Goal: Transaction & Acquisition: Purchase product/service

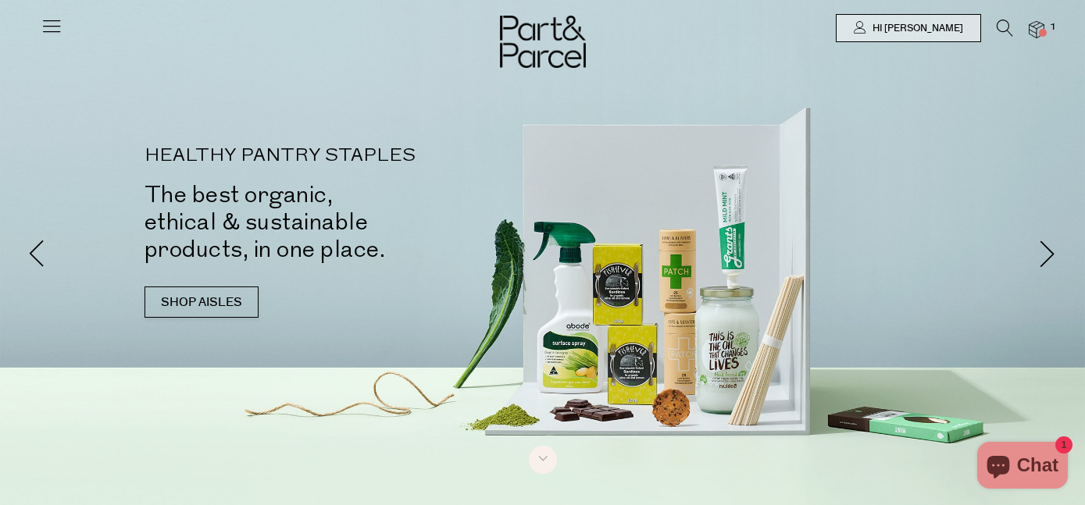
click at [1043, 17] on div at bounding box center [542, 28] width 1085 height 56
click at [1036, 36] on img at bounding box center [1037, 30] width 16 height 18
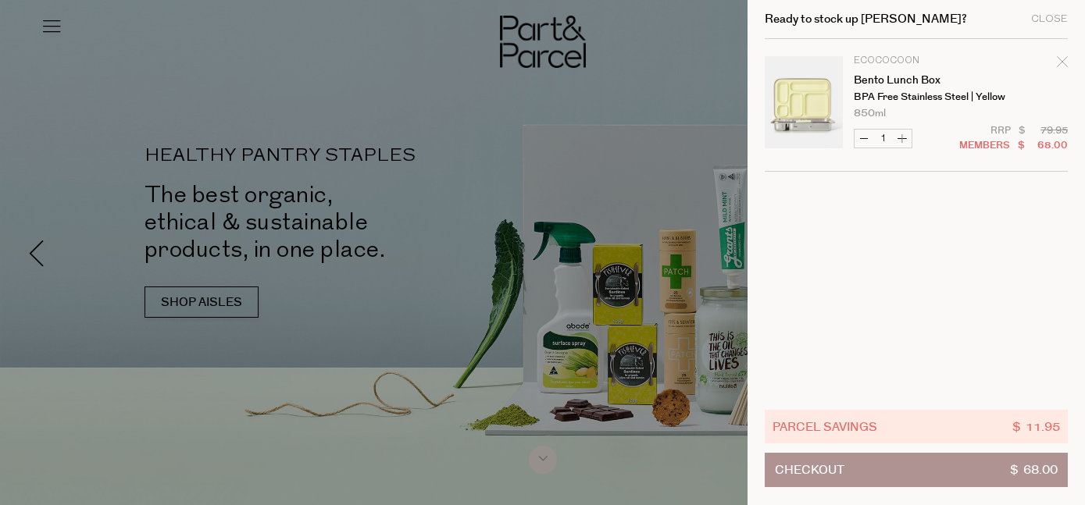
click at [951, 86] on td "Ecococoon Bento Lunch Box BPA Free Stainless Steel | Yellow 850ml Only 13 Avail…" at bounding box center [961, 87] width 214 height 62
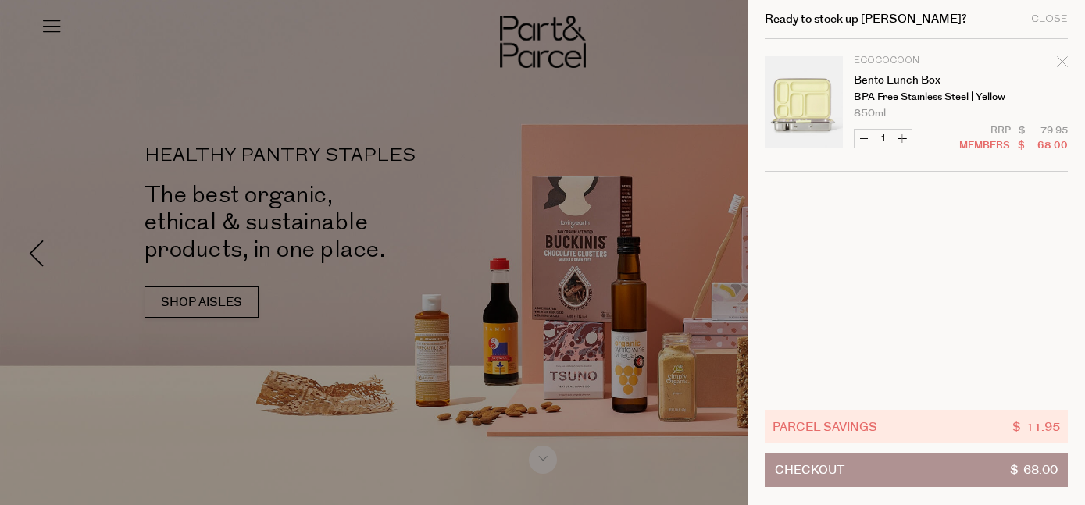
click at [807, 103] on link "Your cart" at bounding box center [804, 105] width 78 height 98
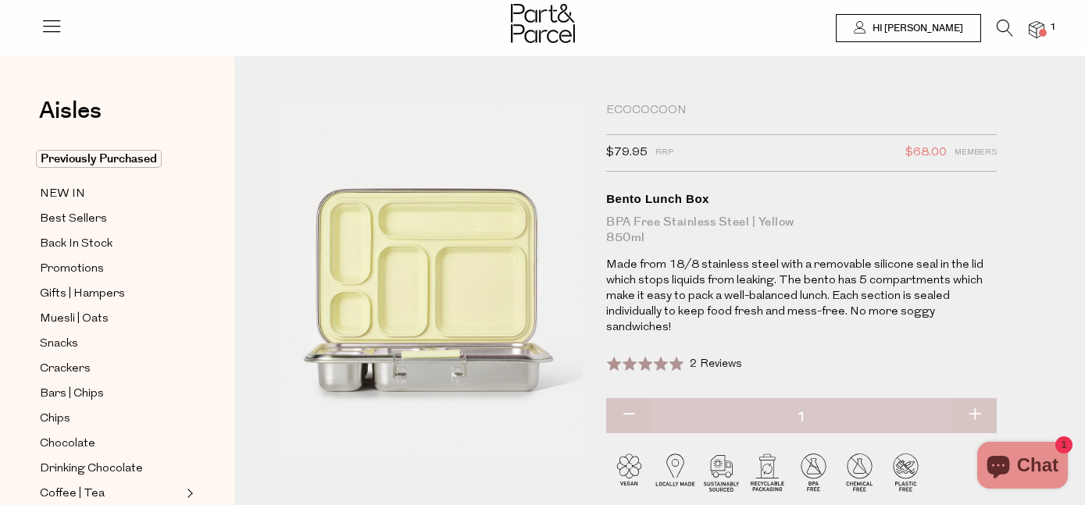
click at [674, 199] on div "Bento Lunch Box" at bounding box center [801, 199] width 391 height 16
click at [654, 98] on div "Household Ecococoon $79.95 RRP $68.00 Members Available: In Stock Bento Lunch B…" at bounding box center [659, 320] width 851 height 480
click at [1004, 28] on icon at bounding box center [1005, 28] width 16 height 17
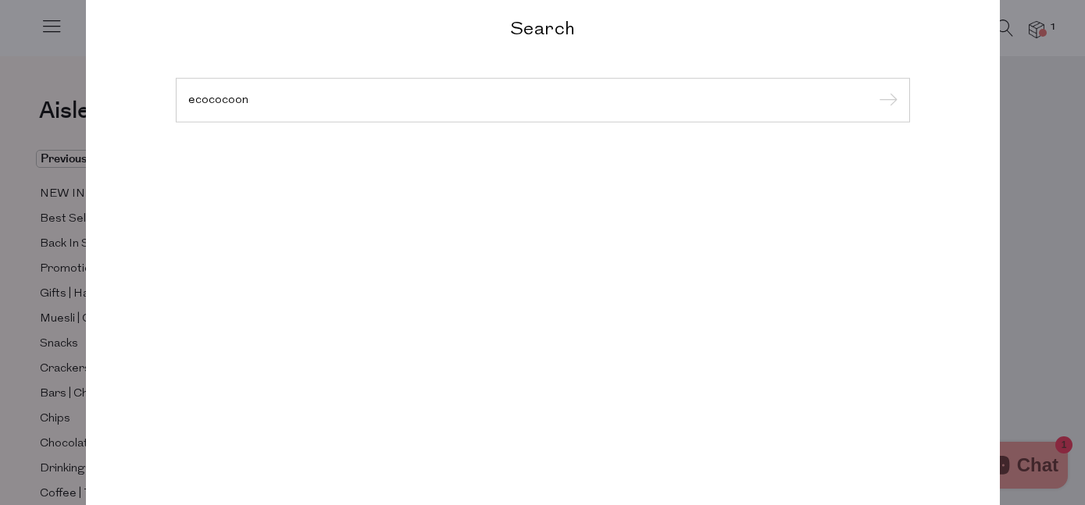
type input "ecococoon"
click at [874, 89] on input "submit" at bounding box center [885, 100] width 23 height 23
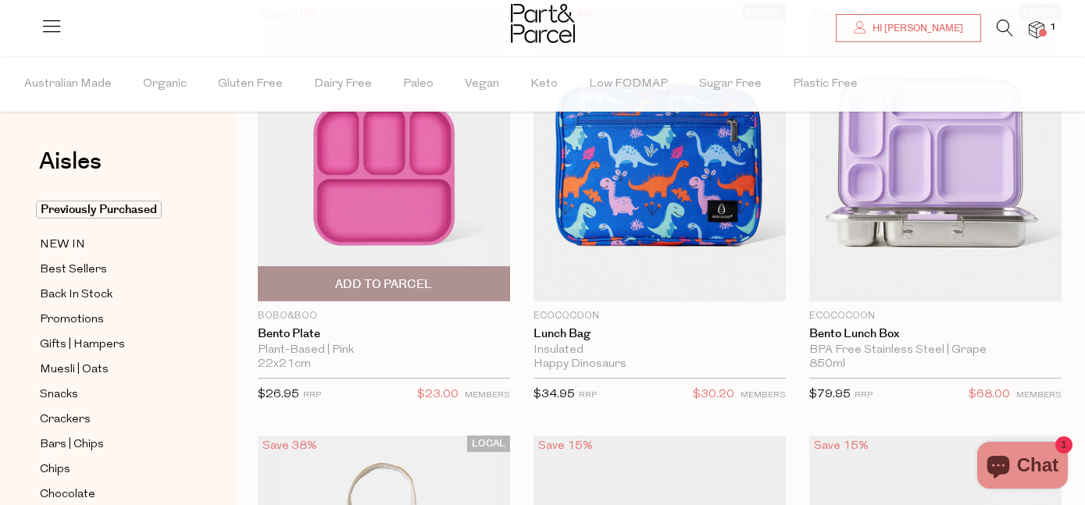
scroll to position [202, 0]
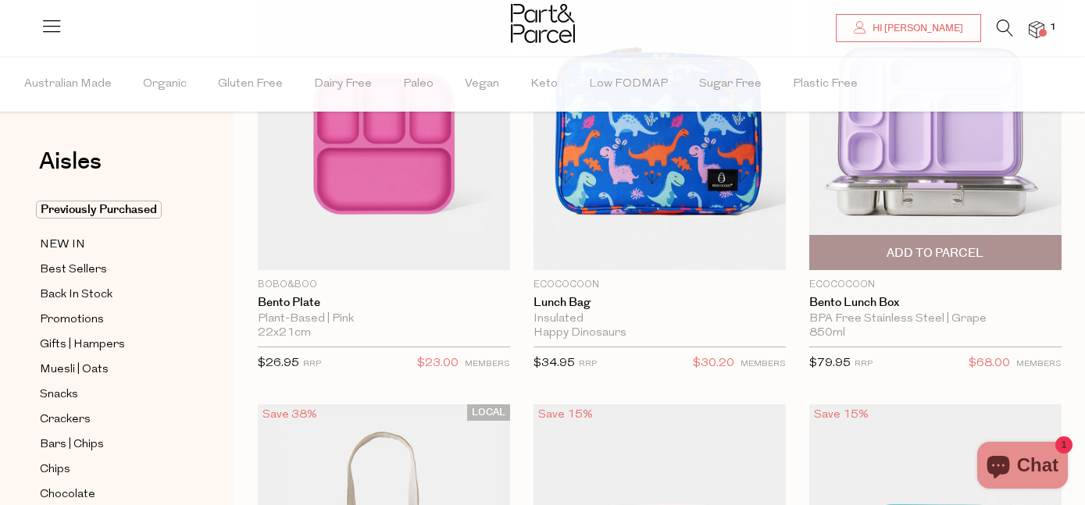
click at [947, 251] on span "Add To Parcel" at bounding box center [935, 253] width 97 height 16
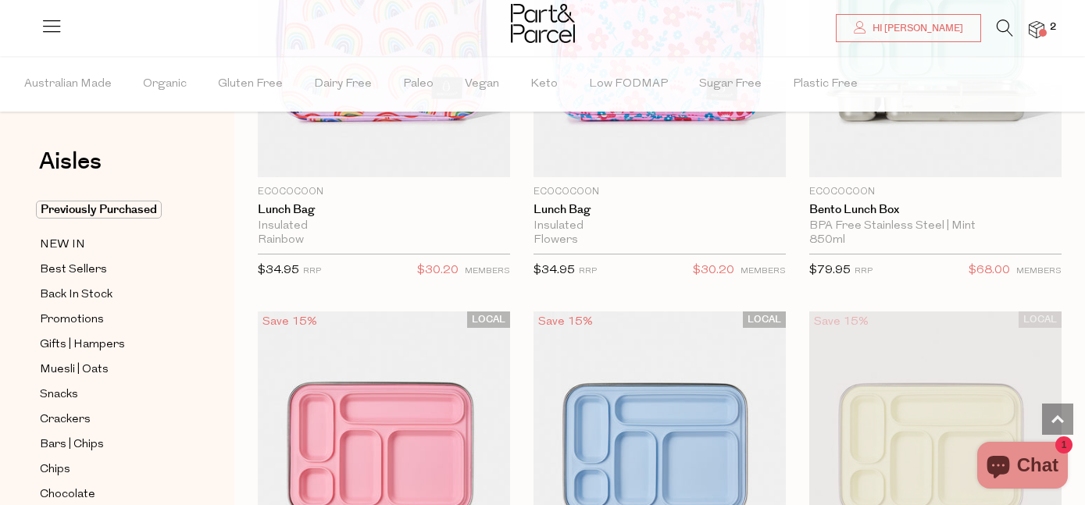
scroll to position [1144, 0]
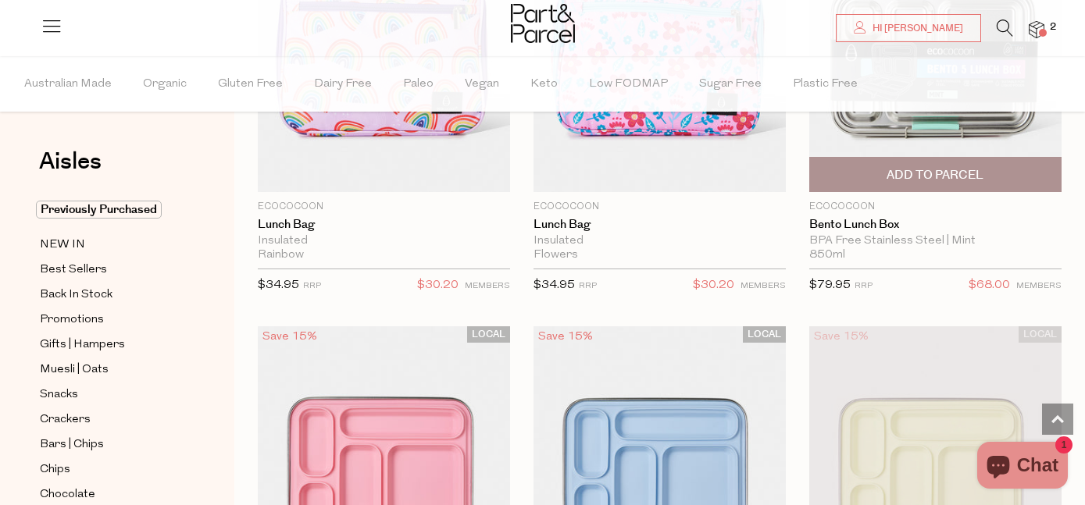
click at [1027, 187] on span "Add To Parcel" at bounding box center [935, 175] width 243 height 34
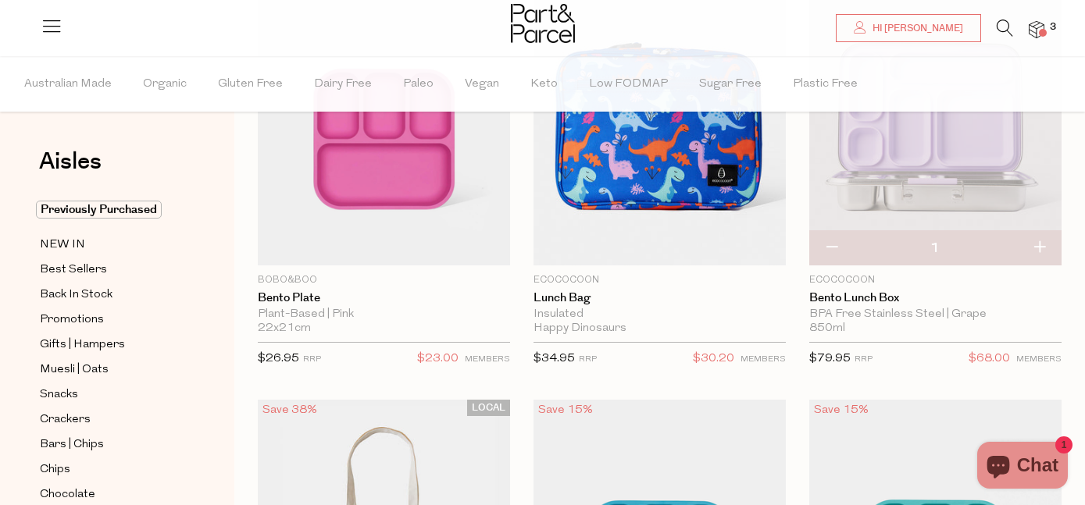
scroll to position [198, 0]
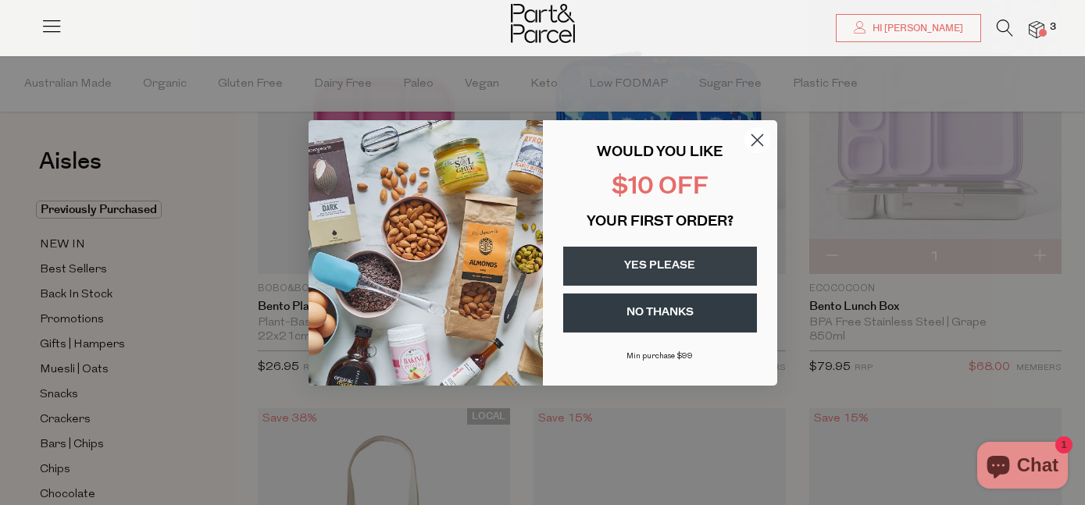
click at [748, 139] on circle "Close dialog" at bounding box center [757, 140] width 26 height 26
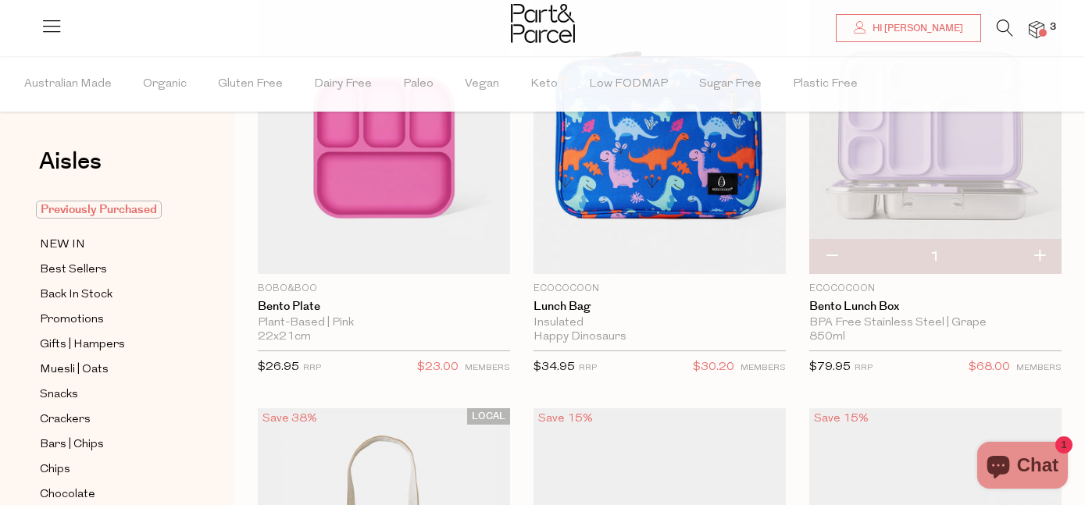
click at [97, 211] on span "Previously Purchased" at bounding box center [99, 210] width 126 height 18
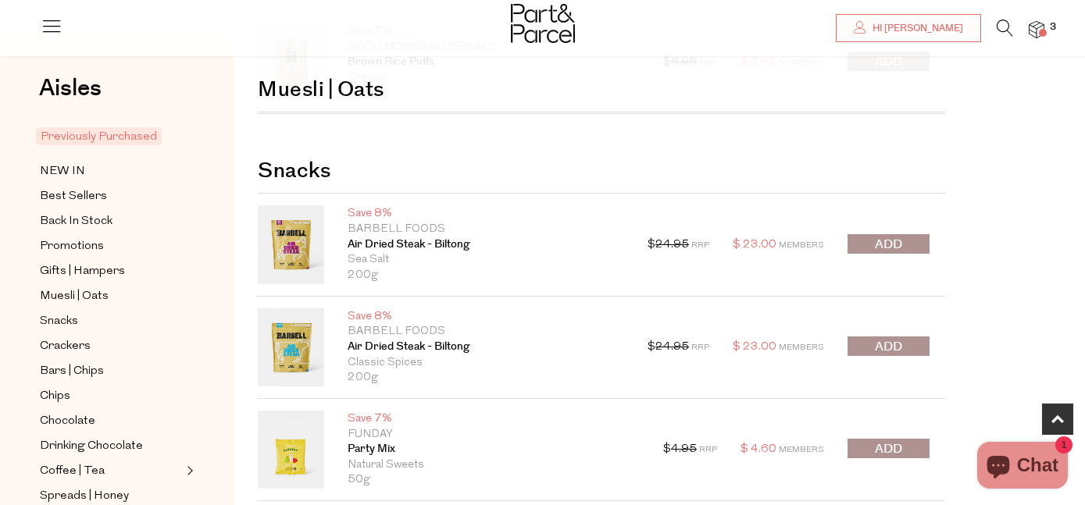
scroll to position [345, 0]
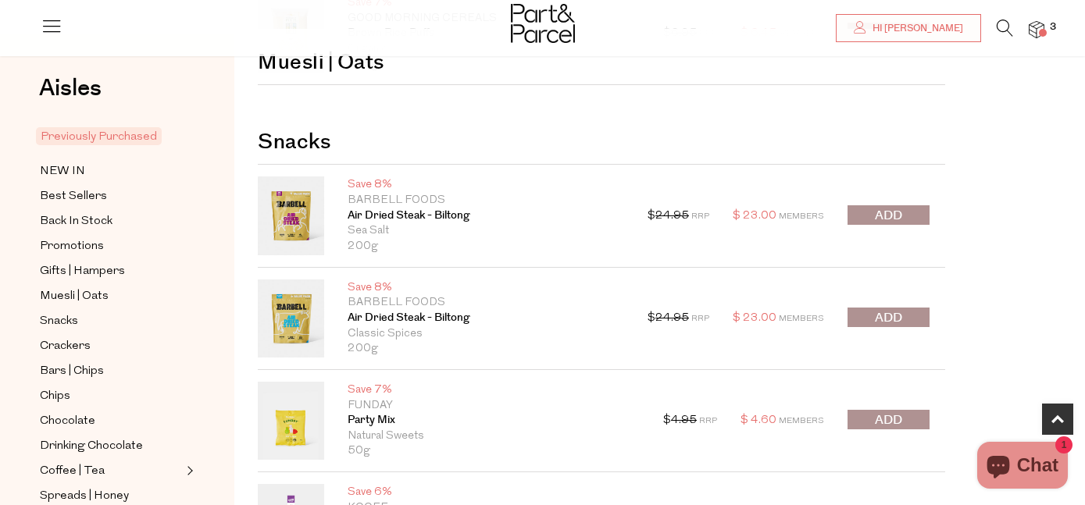
click at [902, 318] on span "submit" at bounding box center [888, 318] width 27 height 18
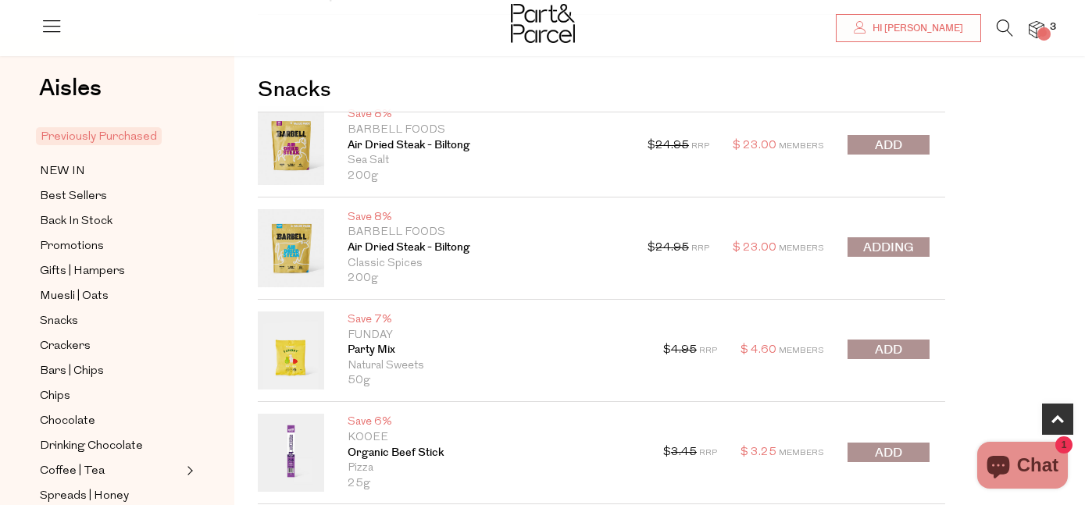
scroll to position [462, 0]
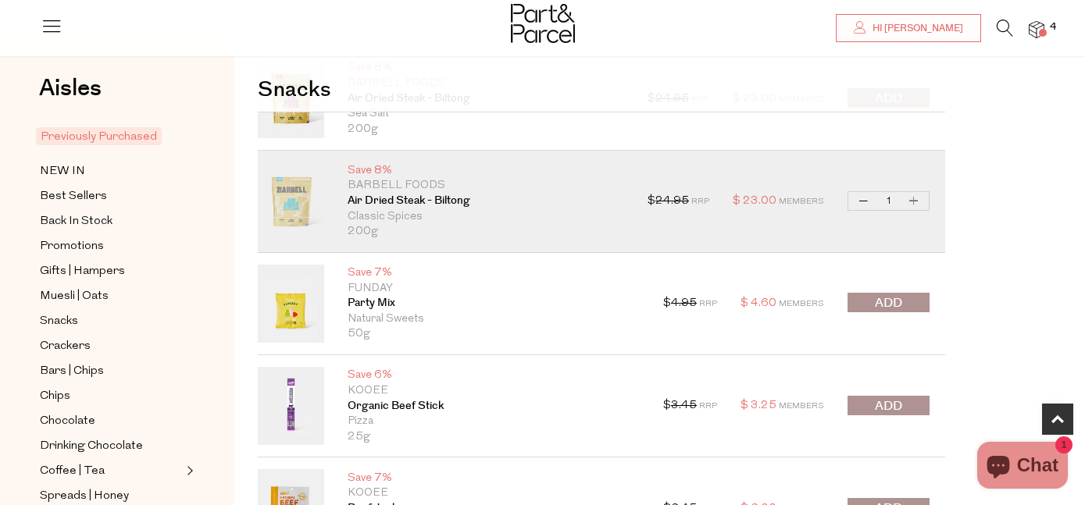
click at [916, 199] on button "Increase Air Dried Steak - Biltong" at bounding box center [914, 201] width 19 height 18
type input "2"
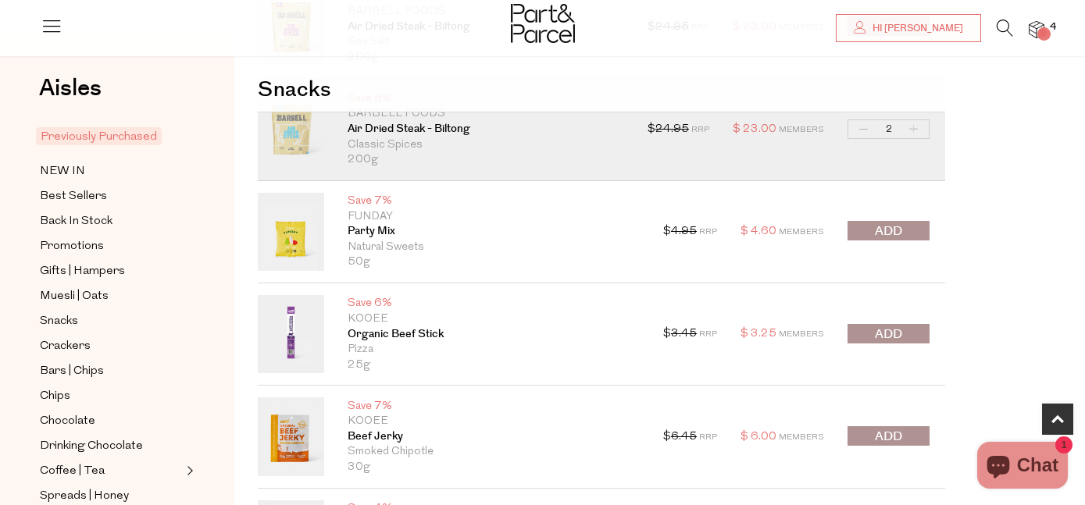
scroll to position [659, 0]
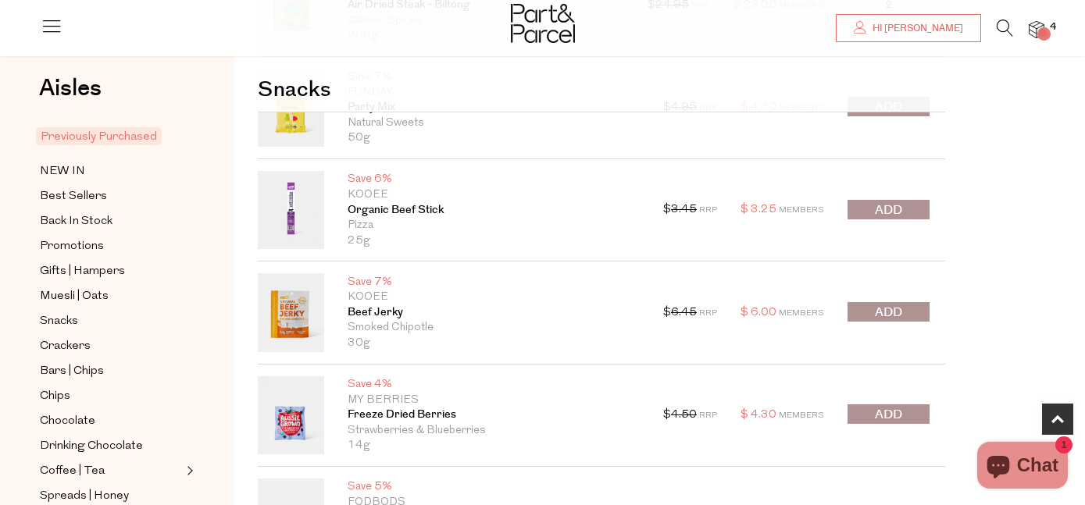
click at [914, 215] on button "submit" at bounding box center [889, 210] width 82 height 20
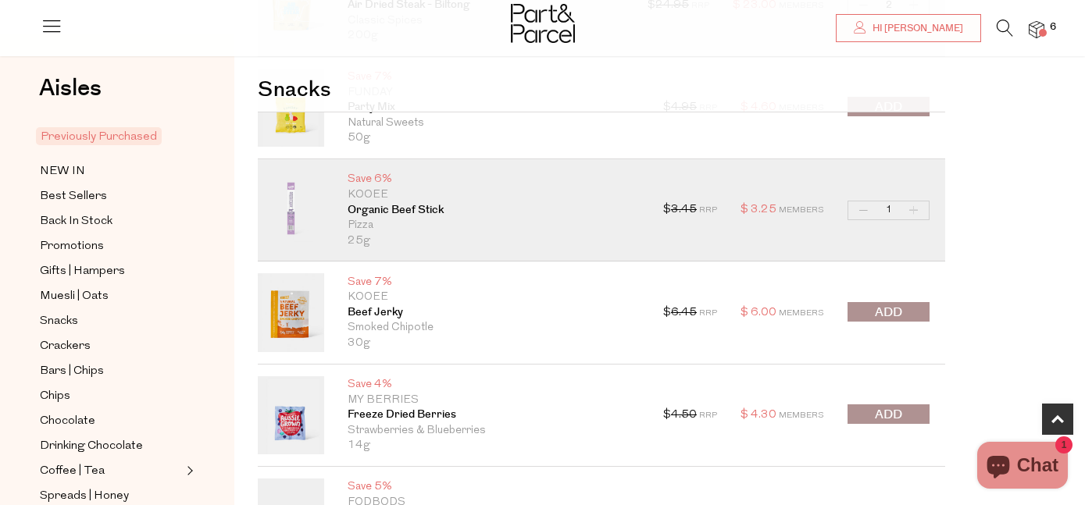
click at [912, 204] on button "Increase Organic Beef Stick" at bounding box center [914, 211] width 19 height 18
type input "2"
click at [912, 209] on button "Increase Organic Beef Stick" at bounding box center [914, 211] width 19 height 18
type input "3"
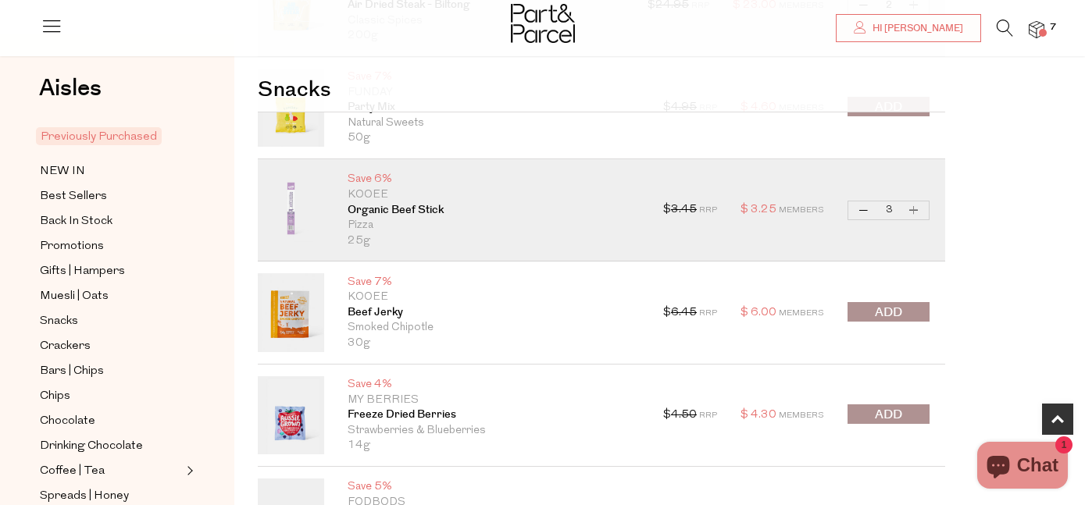
type input "3"
click at [910, 204] on button "Increase Organic Beef Stick" at bounding box center [914, 211] width 19 height 18
click at [915, 209] on button "Increase Organic Beef Stick" at bounding box center [914, 211] width 19 height 18
type input "6"
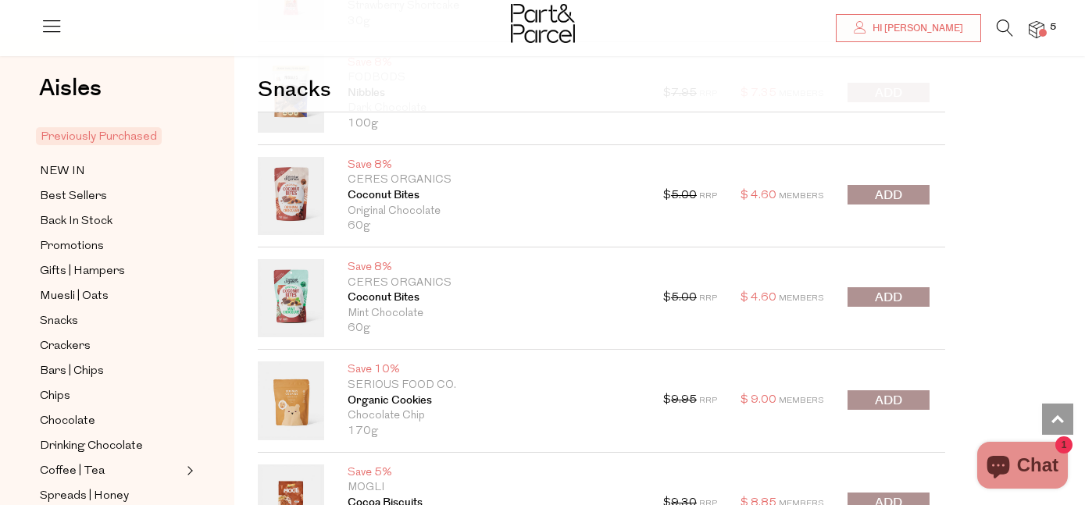
scroll to position [1350, 0]
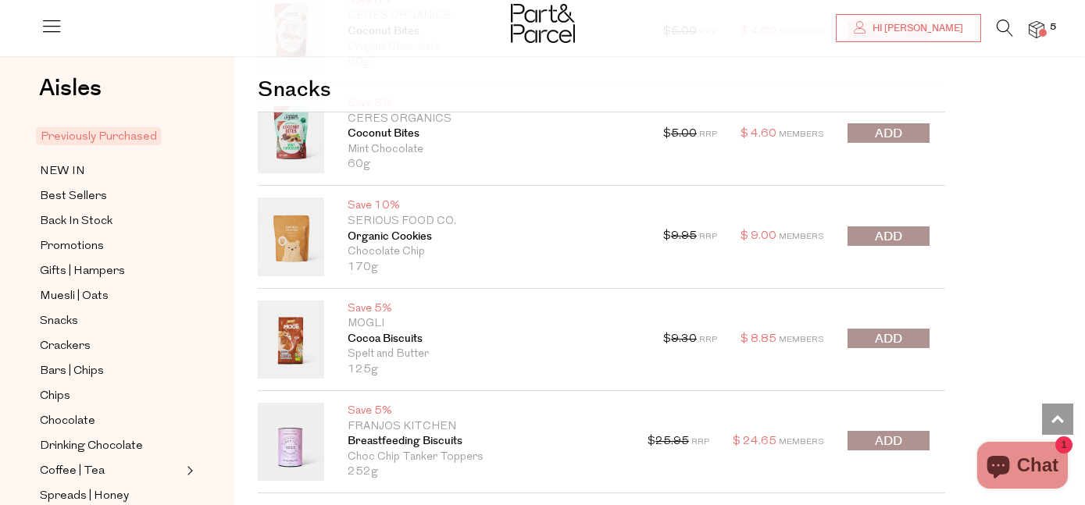
click at [915, 237] on button "submit" at bounding box center [889, 237] width 82 height 20
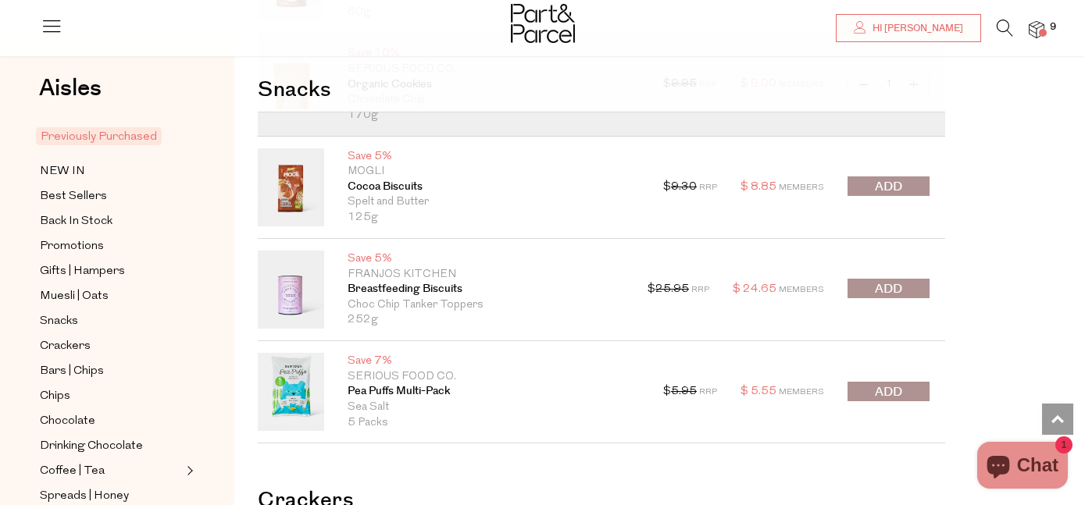
scroll to position [1506, 0]
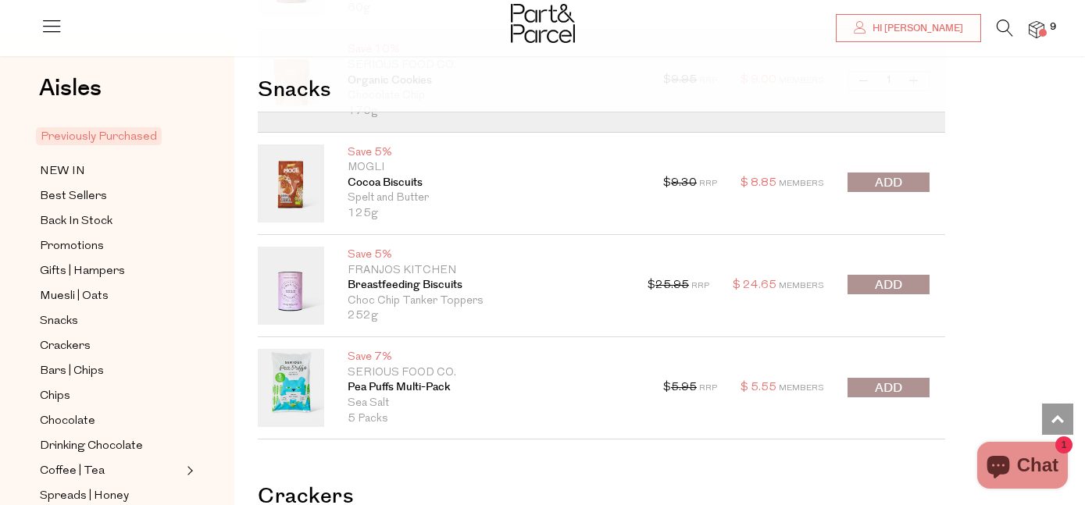
click at [920, 382] on button "submit" at bounding box center [889, 388] width 82 height 20
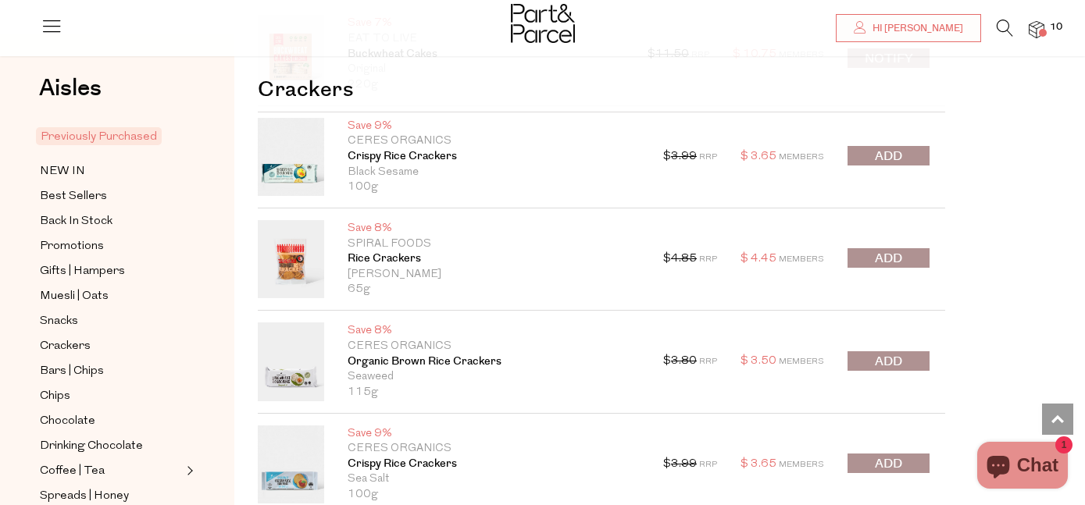
scroll to position [2059, 0]
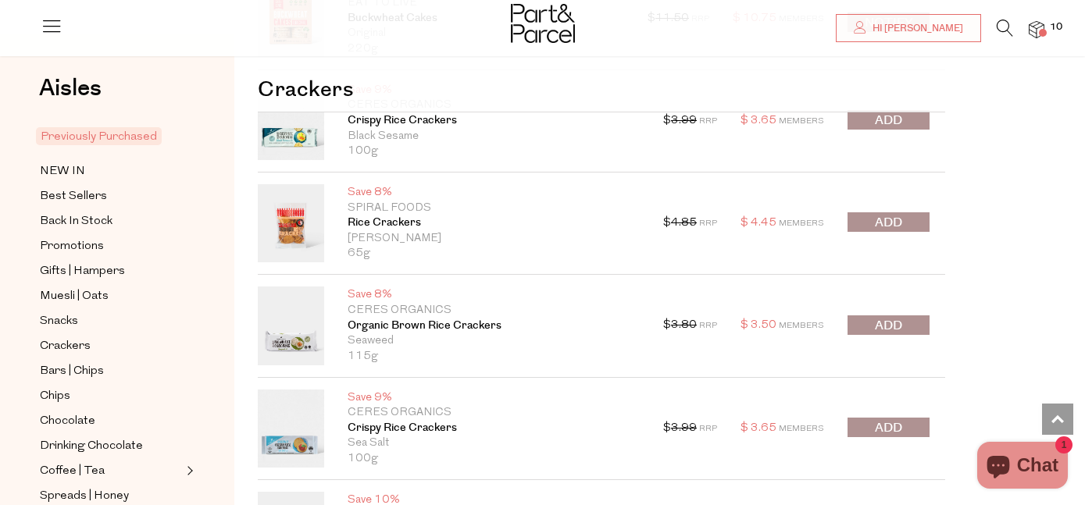
click at [917, 325] on button "submit" at bounding box center [889, 326] width 82 height 20
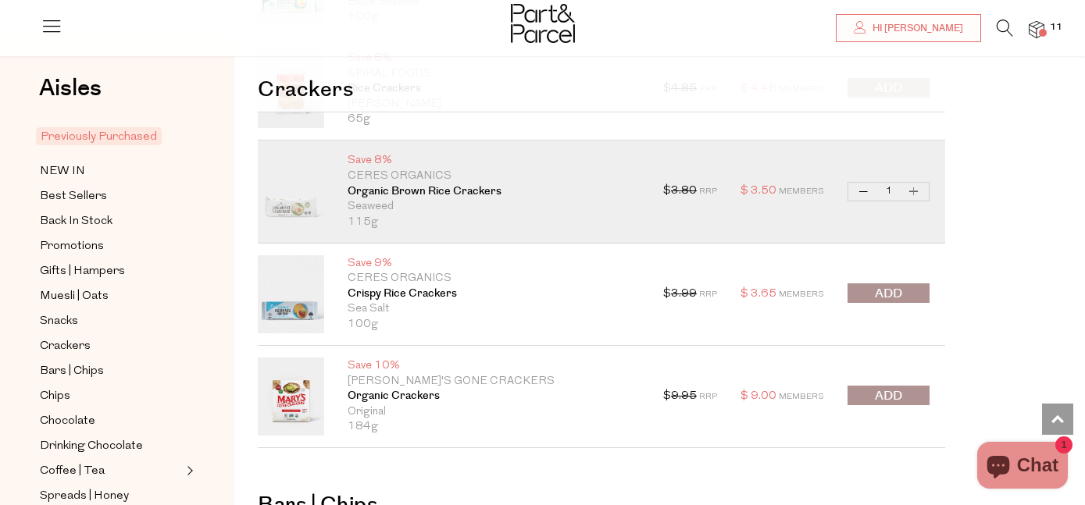
scroll to position [2240, 0]
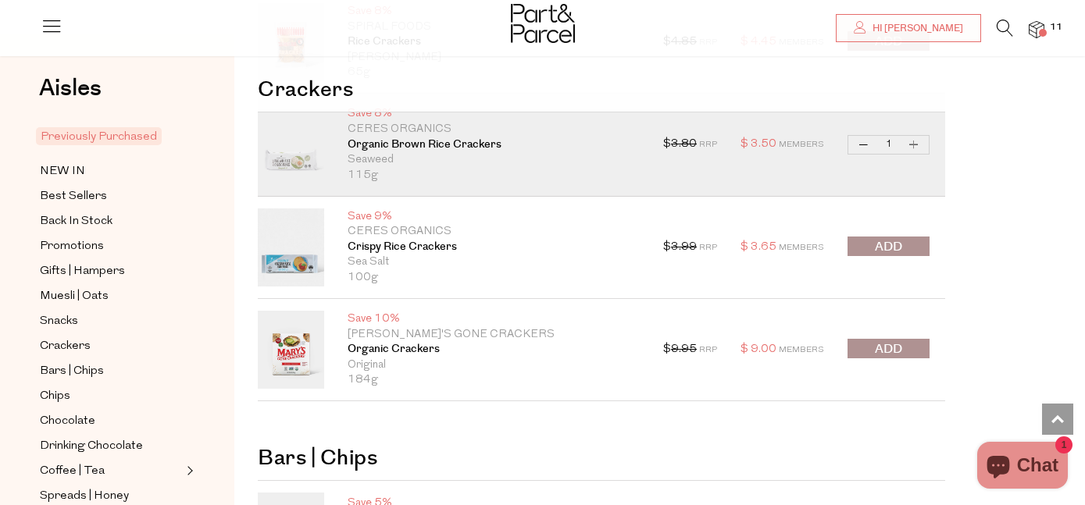
click at [920, 347] on button "submit" at bounding box center [889, 349] width 82 height 20
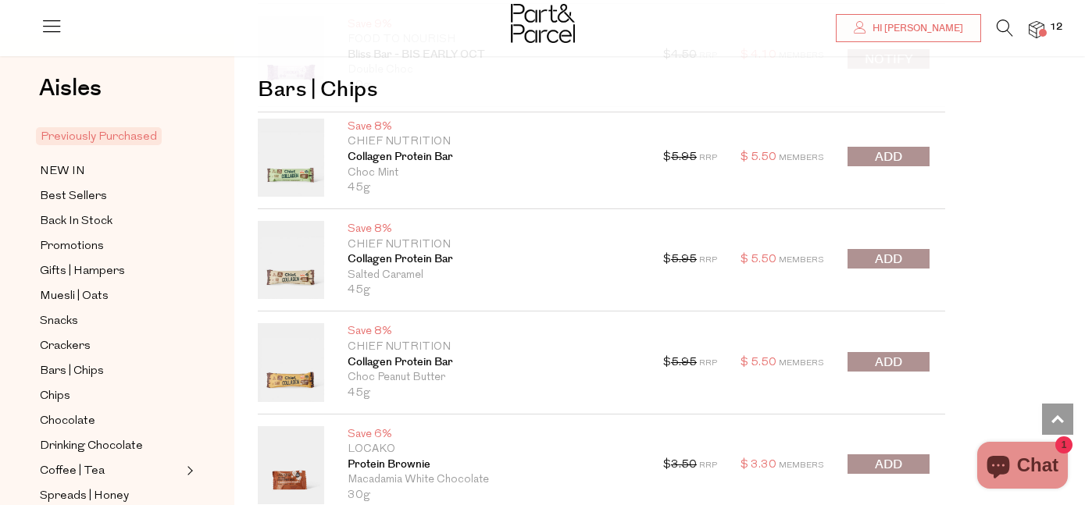
scroll to position [3130, 0]
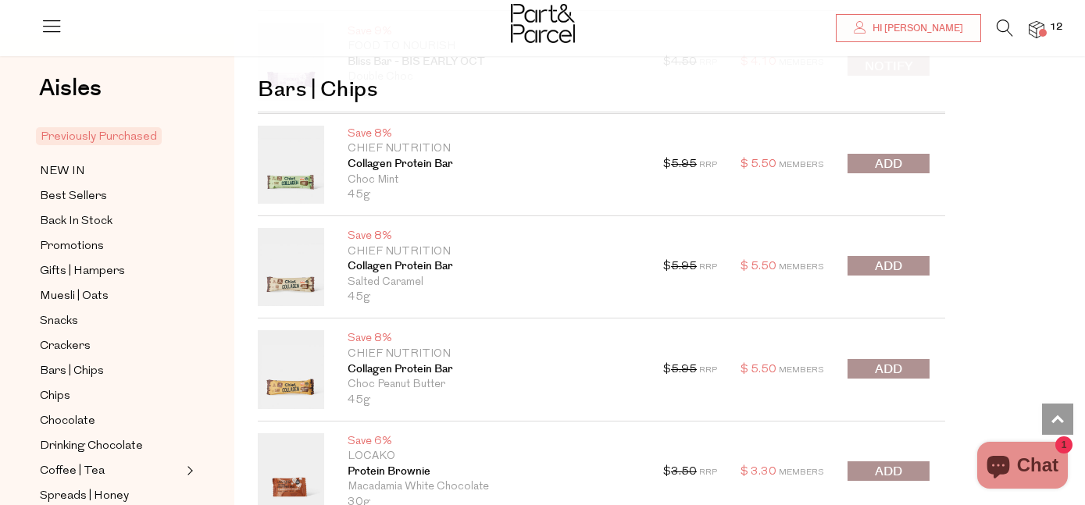
click at [916, 159] on button "submit" at bounding box center [889, 164] width 82 height 20
click at [916, 159] on div at bounding box center [889, 165] width 82 height 22
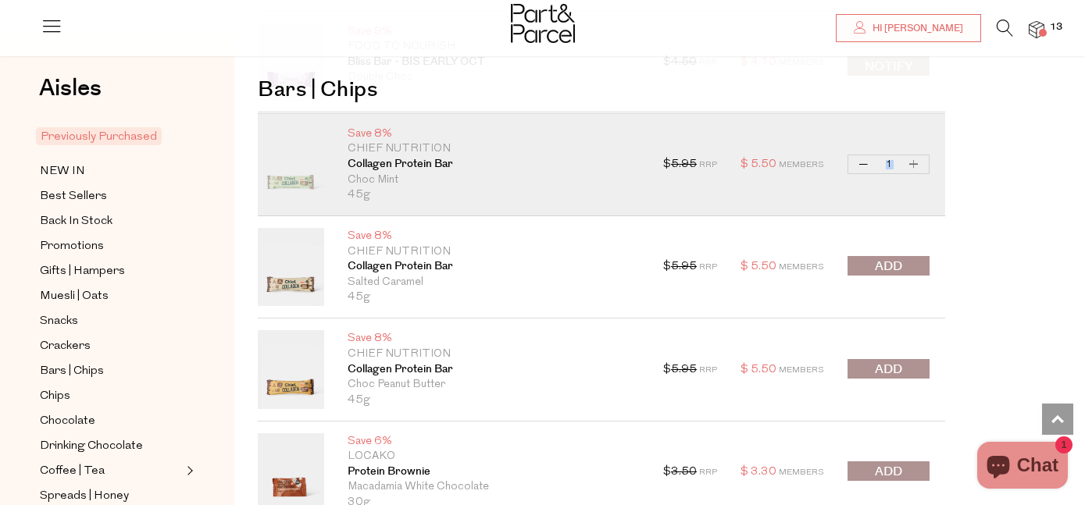
click at [912, 166] on button "Increase Collagen Protein Bar" at bounding box center [914, 164] width 19 height 18
type input "2"
click at [917, 160] on button "Increase Collagen Protein Bar" at bounding box center [914, 164] width 19 height 18
type input "3"
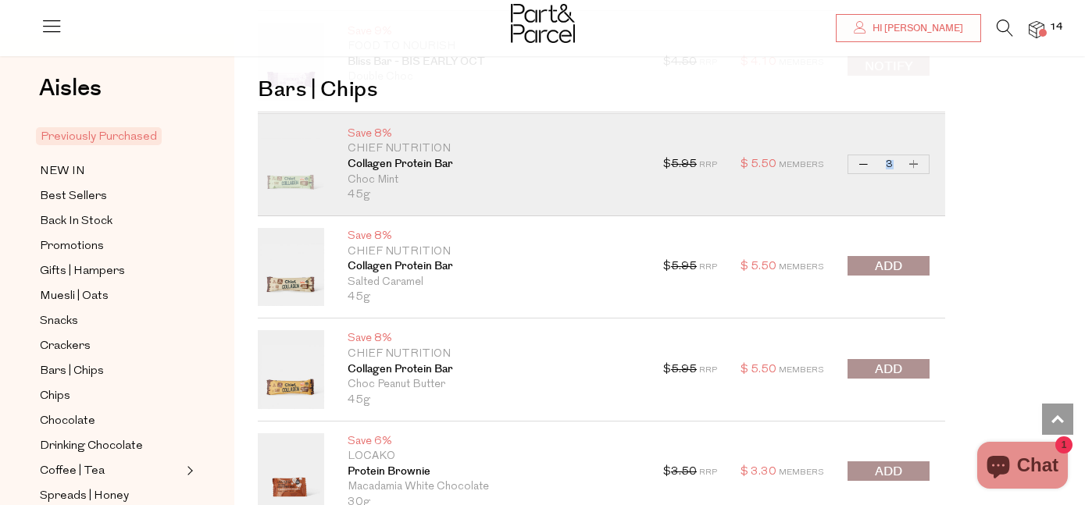
type input "3"
click at [912, 163] on button "Increase Collagen Protein Bar" at bounding box center [914, 164] width 19 height 18
type input "4"
click at [912, 163] on button "Increase Collagen Protein Bar" at bounding box center [914, 164] width 19 height 18
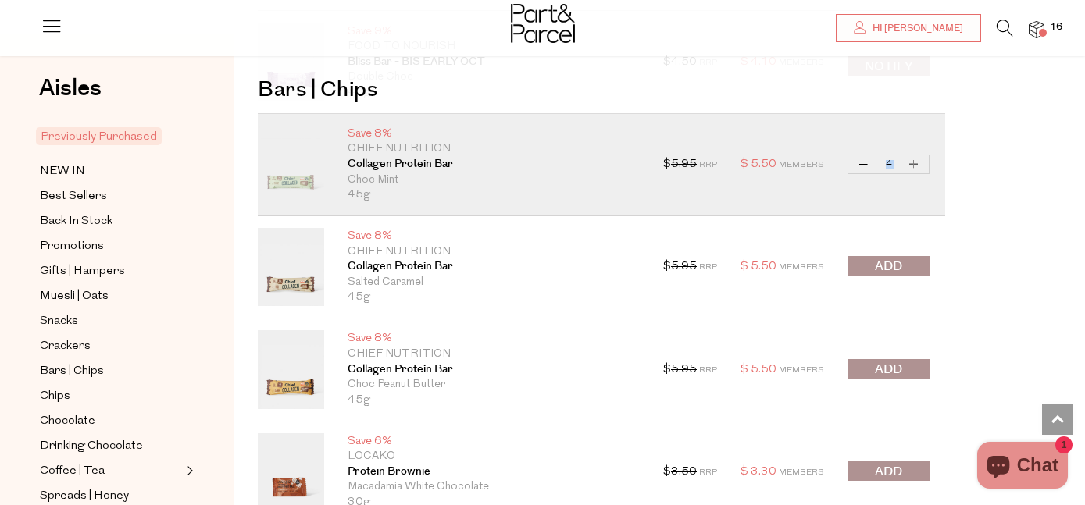
type input "5"
click at [919, 270] on button "submit" at bounding box center [889, 266] width 82 height 20
click at [919, 270] on div at bounding box center [889, 267] width 82 height 22
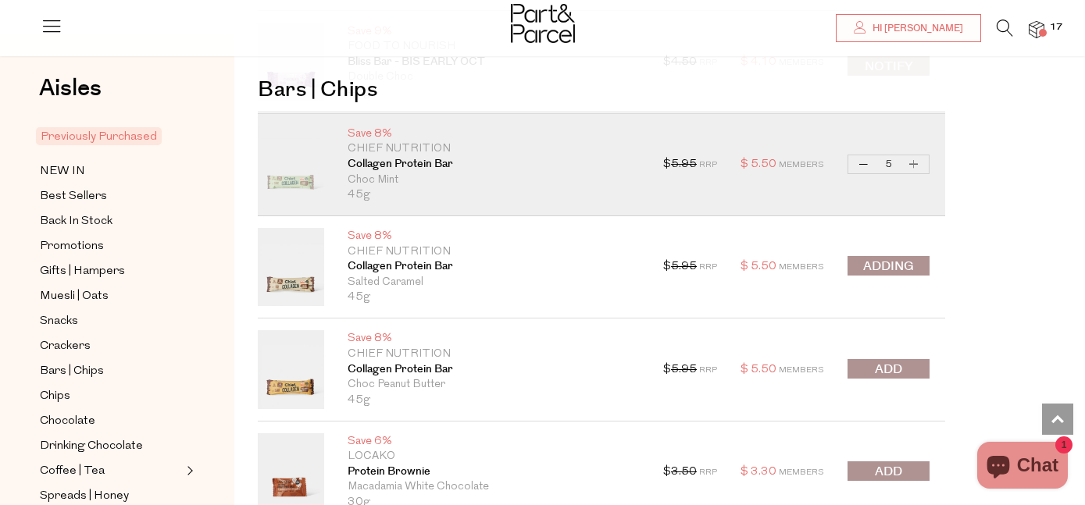
click at [919, 270] on div at bounding box center [889, 267] width 82 height 22
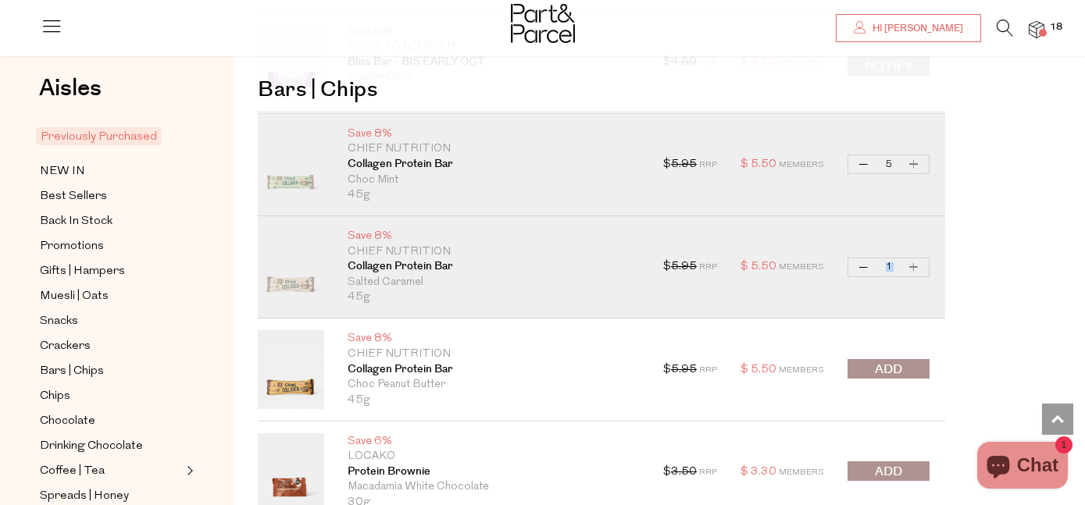
click at [913, 266] on button "Increase Collagen Protein Bar" at bounding box center [914, 268] width 19 height 18
type input "2"
click at [914, 266] on button "Increase Collagen Protein Bar" at bounding box center [914, 268] width 19 height 18
type input "3"
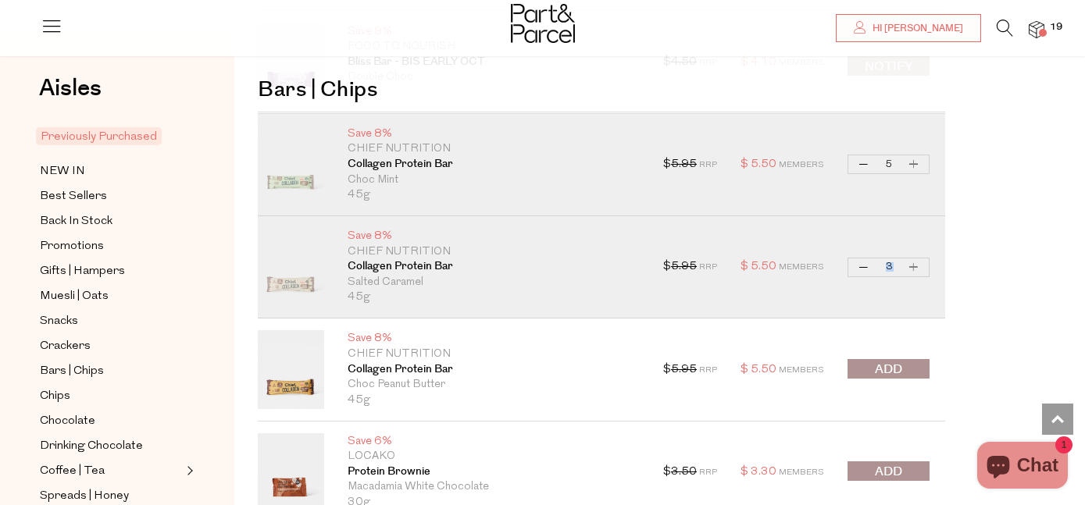
type input "3"
click at [915, 269] on button "Increase Collagen Protein Bar" at bounding box center [914, 268] width 19 height 18
type input "4"
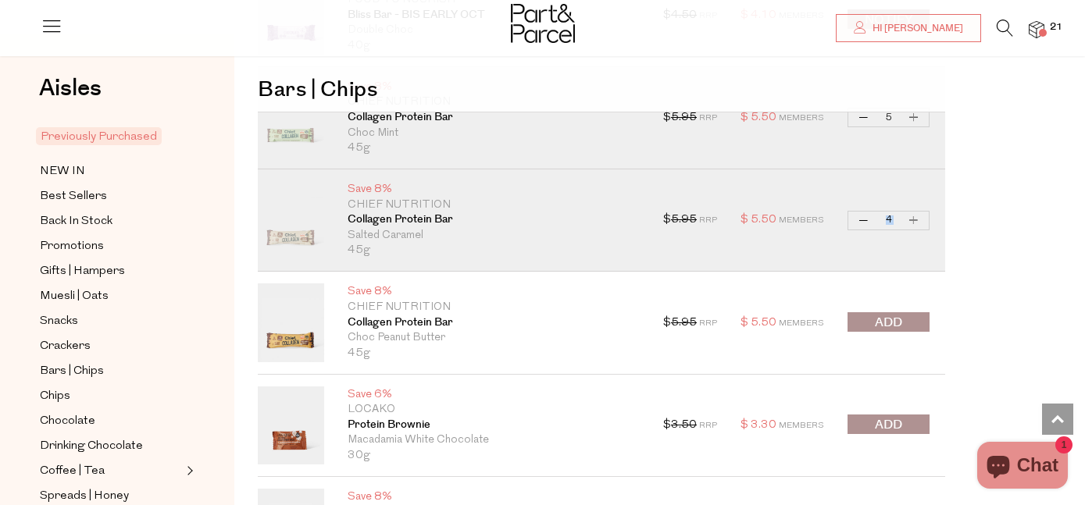
scroll to position [3191, 0]
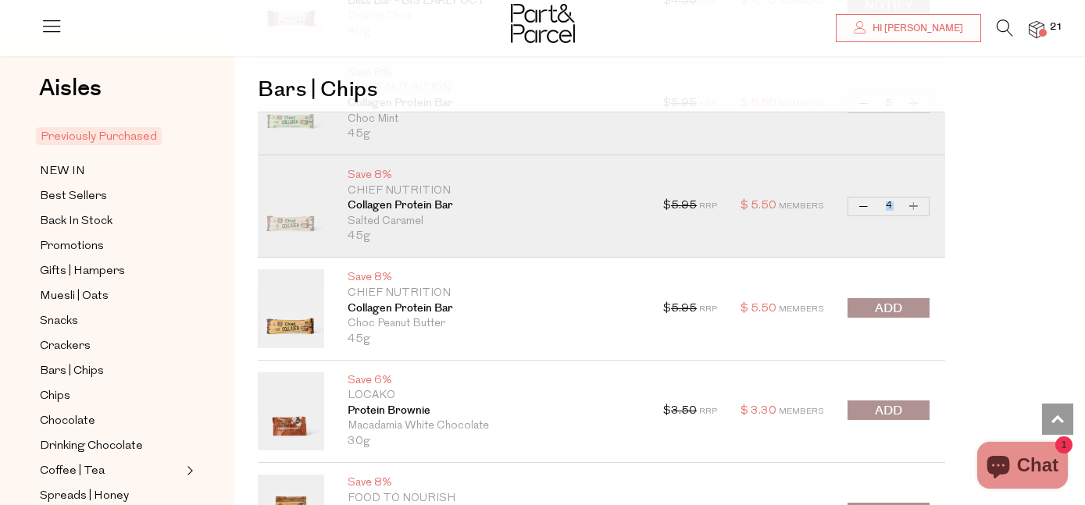
click at [915, 204] on button "Increase Collagen Protein Bar" at bounding box center [914, 207] width 19 height 18
type input "5"
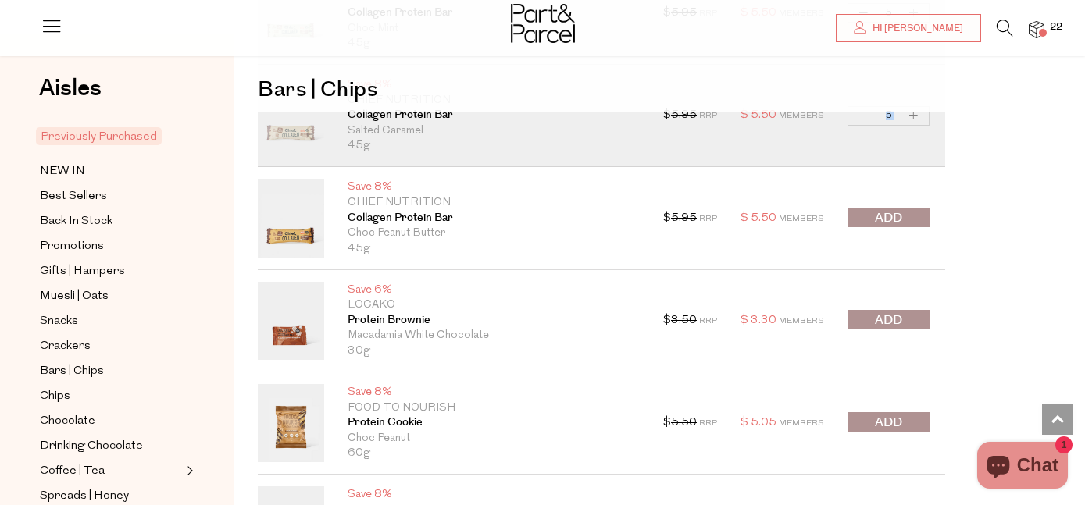
click at [919, 222] on button "submit" at bounding box center [889, 218] width 82 height 20
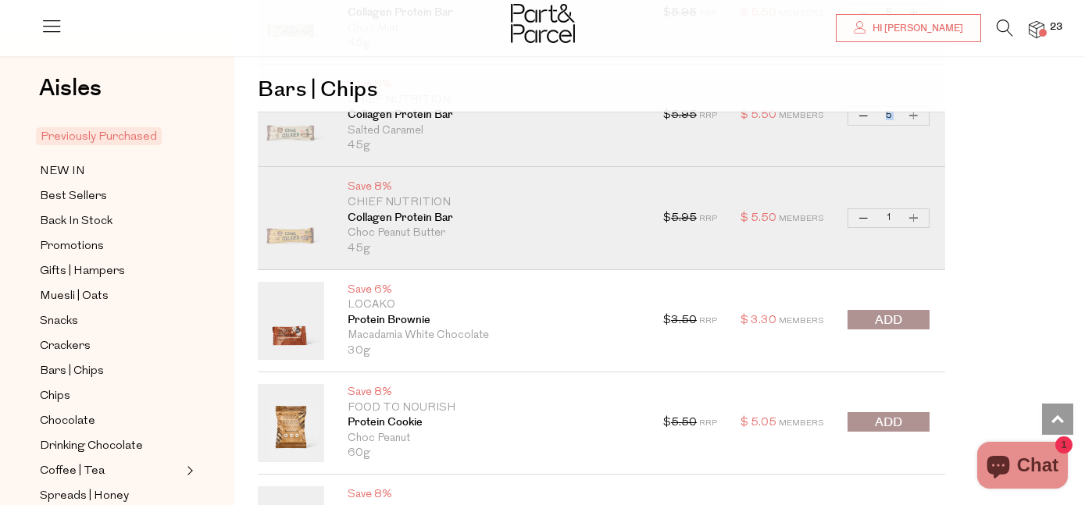
click at [912, 214] on button "Increase Collagen Protein Bar" at bounding box center [914, 218] width 19 height 18
type input "2"
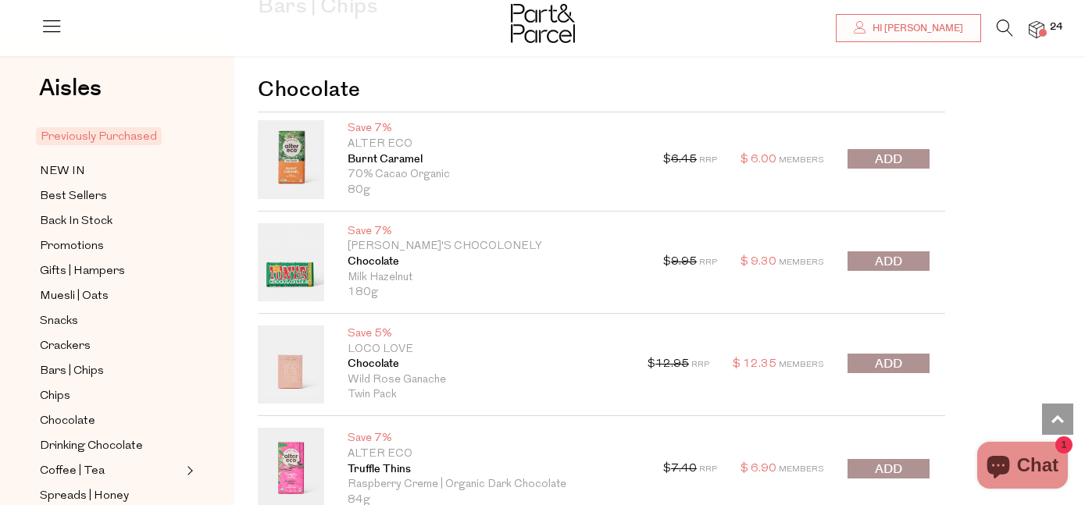
scroll to position [3913, 0]
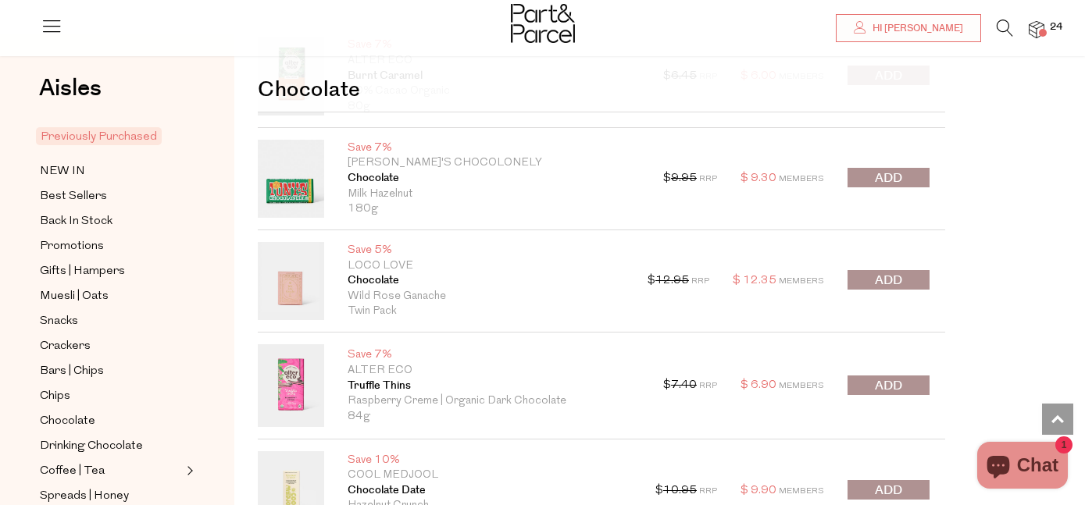
click at [920, 281] on button "submit" at bounding box center [889, 280] width 82 height 20
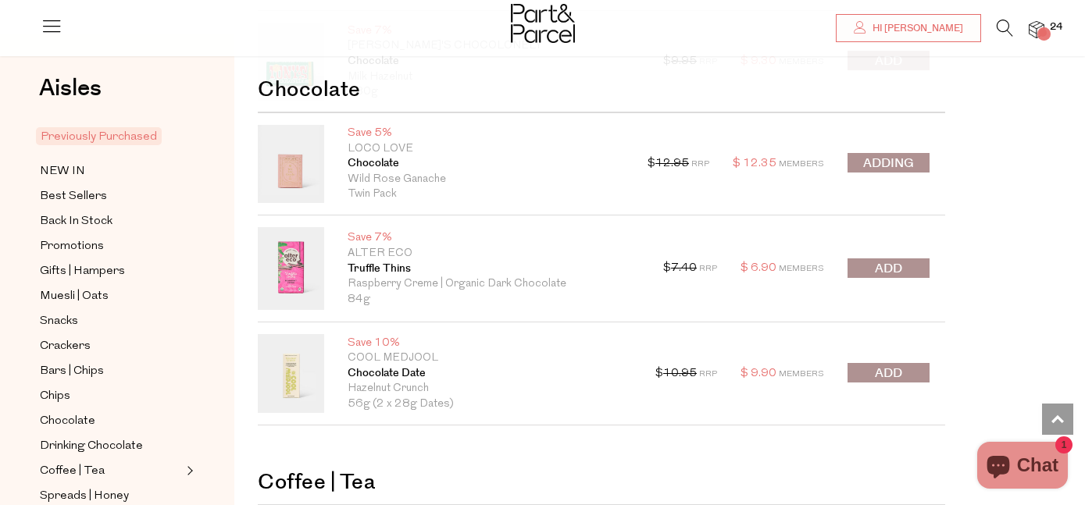
scroll to position [4041, 0]
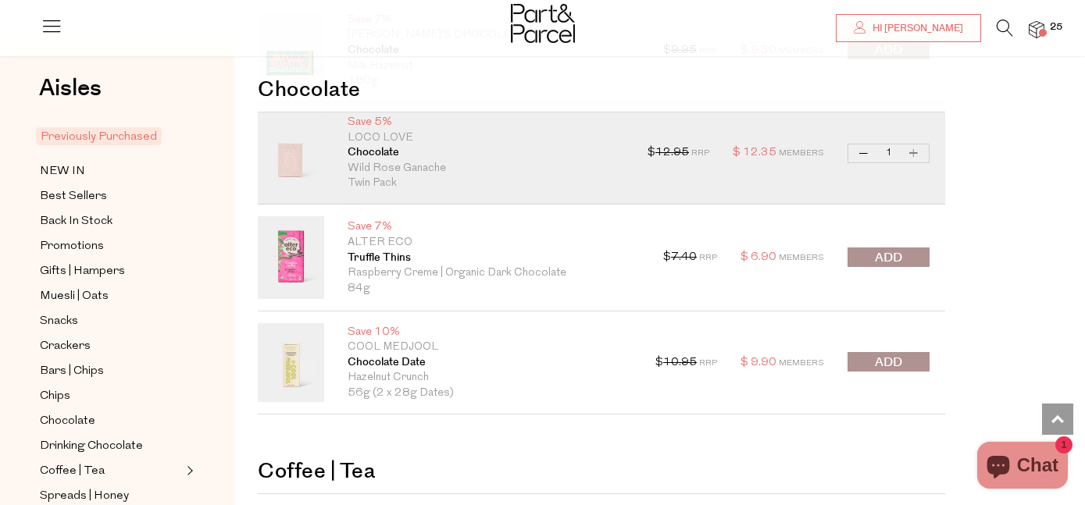
click at [923, 271] on div "$ 7.40 RRP $ 6.90 Members Decrease Truffle Thins 1 Increase Truffle Thins Only …" at bounding box center [796, 257] width 266 height 83
click at [924, 248] on button "submit" at bounding box center [889, 258] width 82 height 20
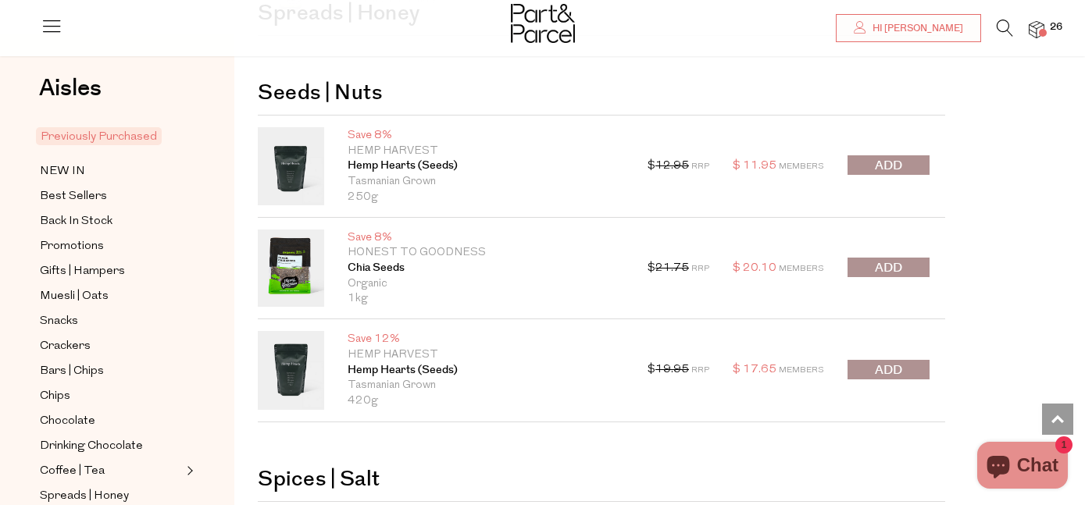
scroll to position [4777, 0]
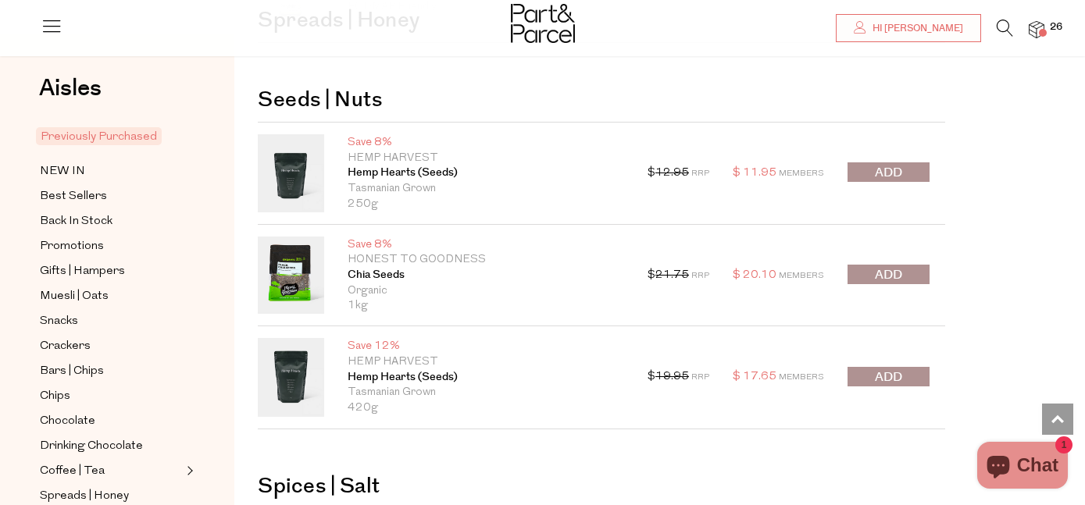
click at [924, 374] on button "submit" at bounding box center [889, 377] width 82 height 20
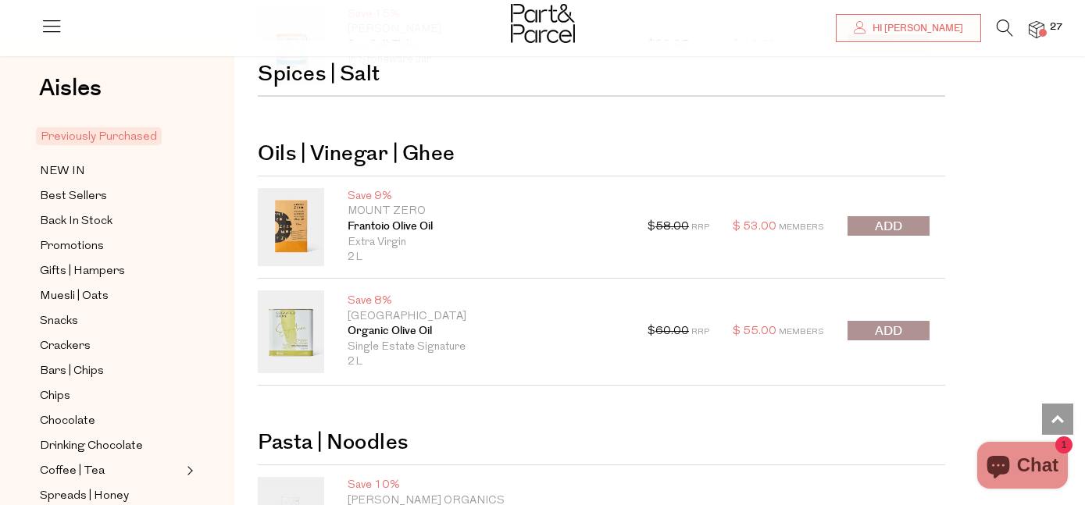
scroll to position [5551, 0]
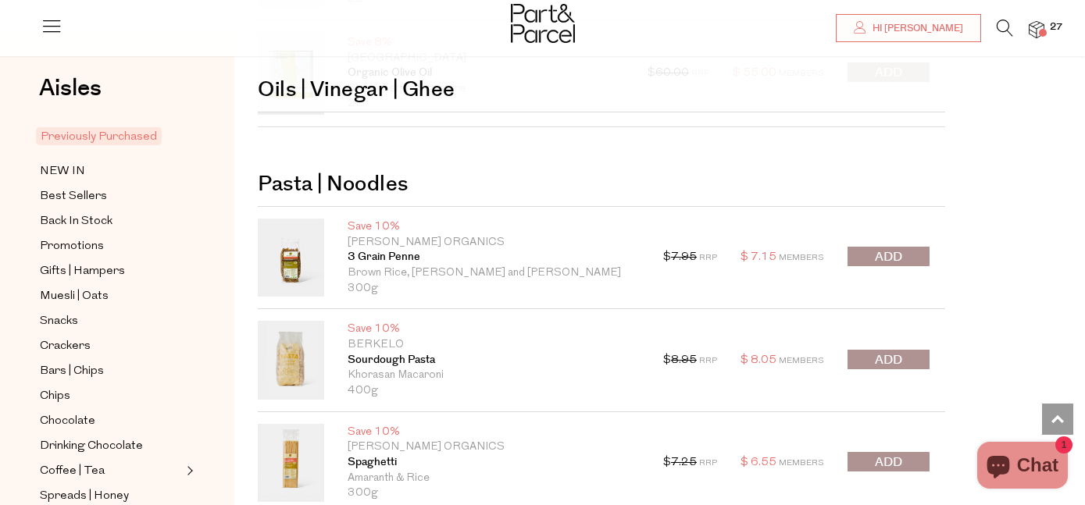
click at [909, 256] on button "submit" at bounding box center [889, 257] width 82 height 20
click at [920, 363] on div at bounding box center [889, 361] width 82 height 22
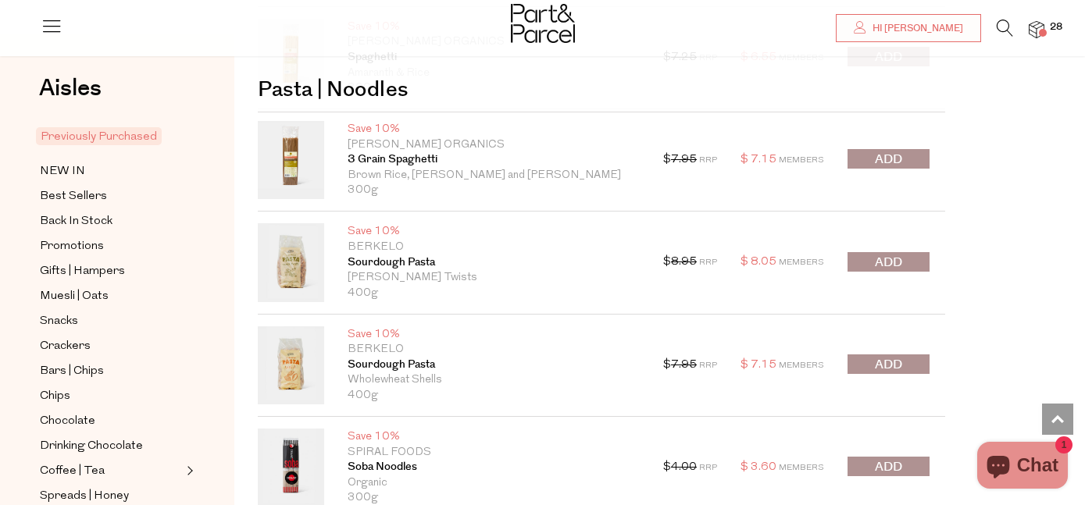
scroll to position [5960, 0]
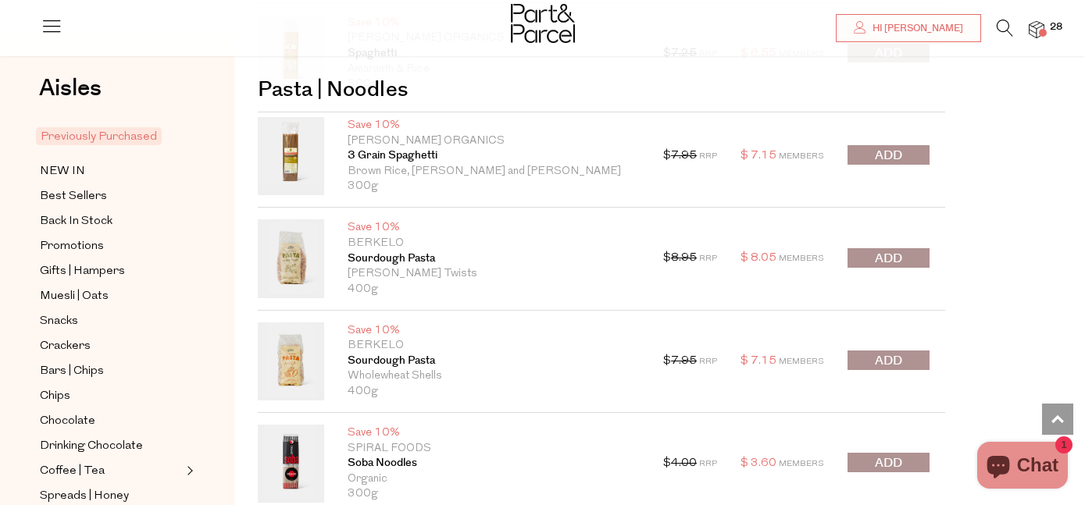
click at [913, 255] on button "submit" at bounding box center [889, 258] width 82 height 20
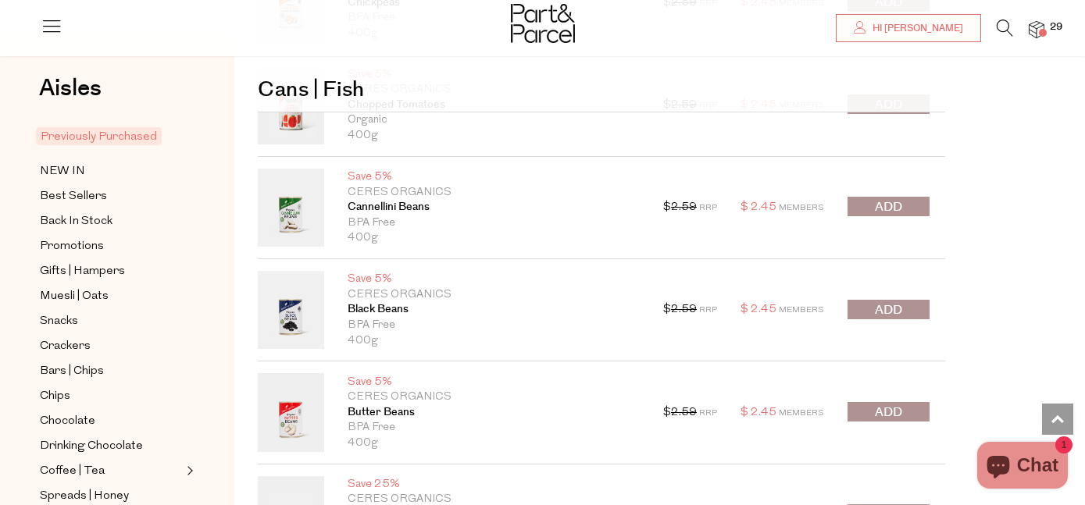
scroll to position [7272, 0]
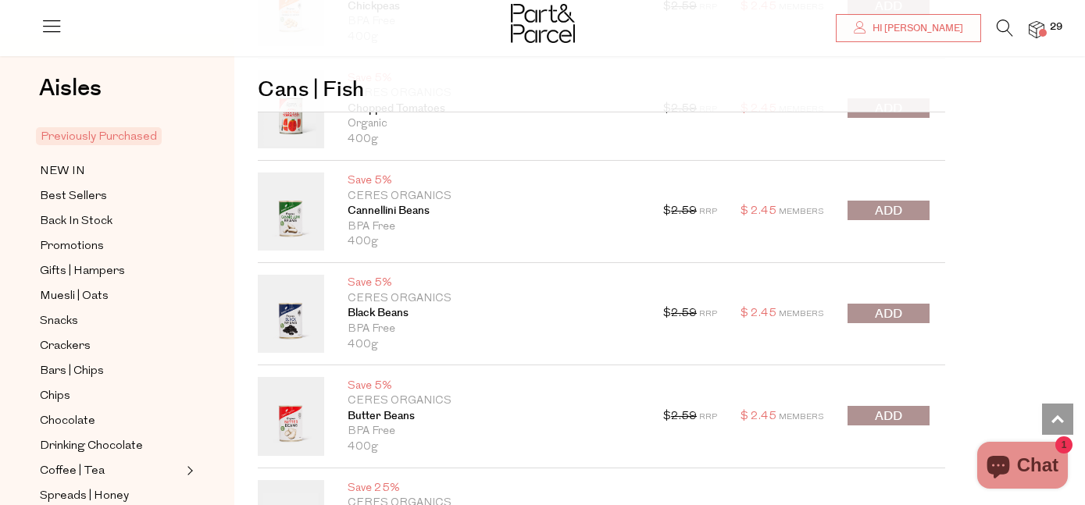
click at [918, 315] on button "submit" at bounding box center [889, 314] width 82 height 20
click at [920, 216] on div at bounding box center [889, 212] width 82 height 22
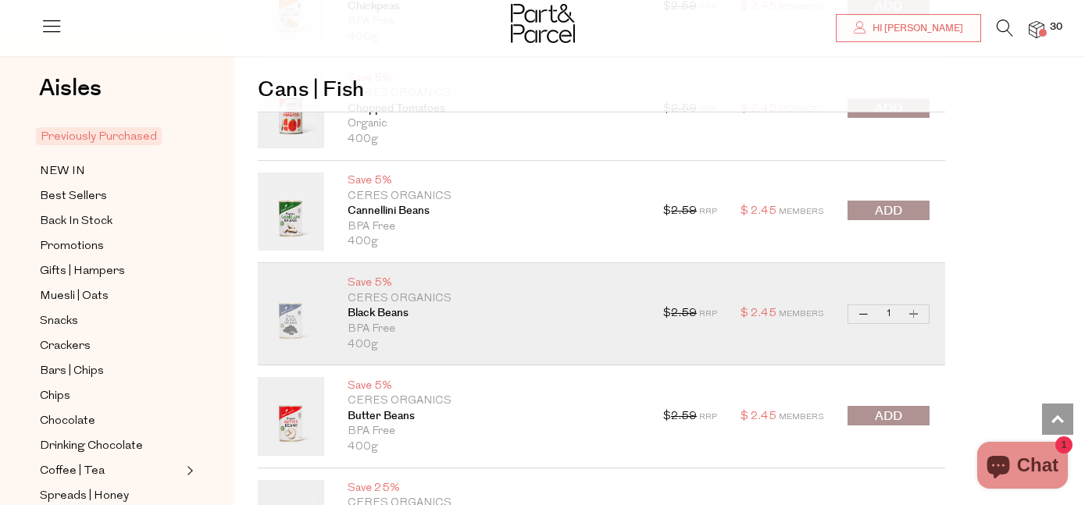
click at [917, 208] on button "submit" at bounding box center [889, 211] width 82 height 20
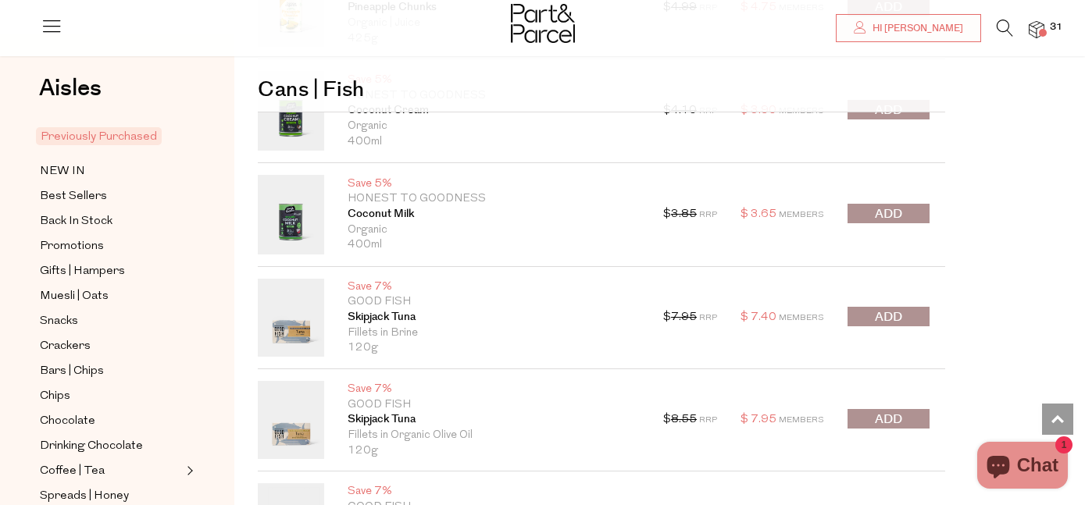
scroll to position [7885, 0]
click at [911, 217] on button "submit" at bounding box center [889, 215] width 82 height 20
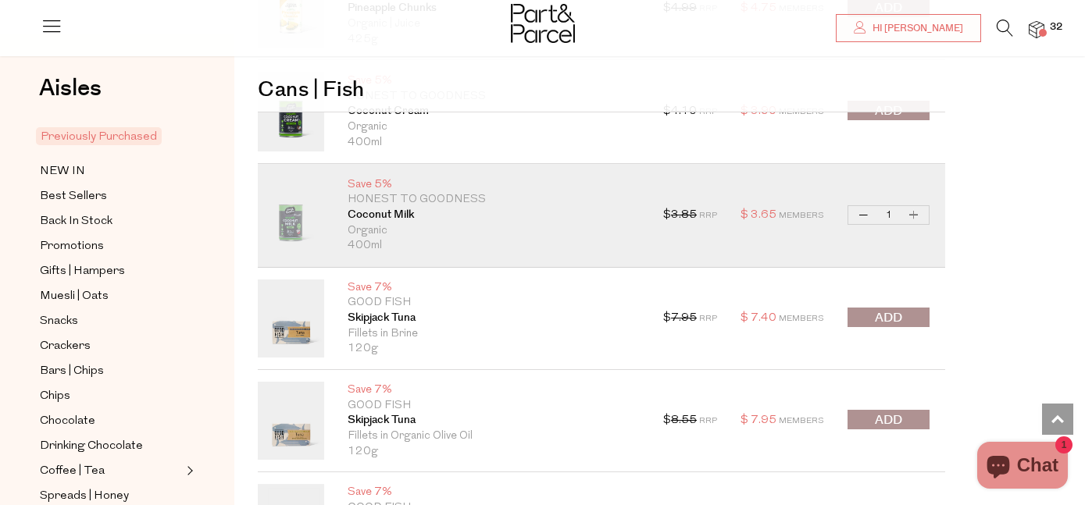
click at [920, 215] on button "Increase Coconut Milk" at bounding box center [914, 215] width 19 height 18
type input "2"
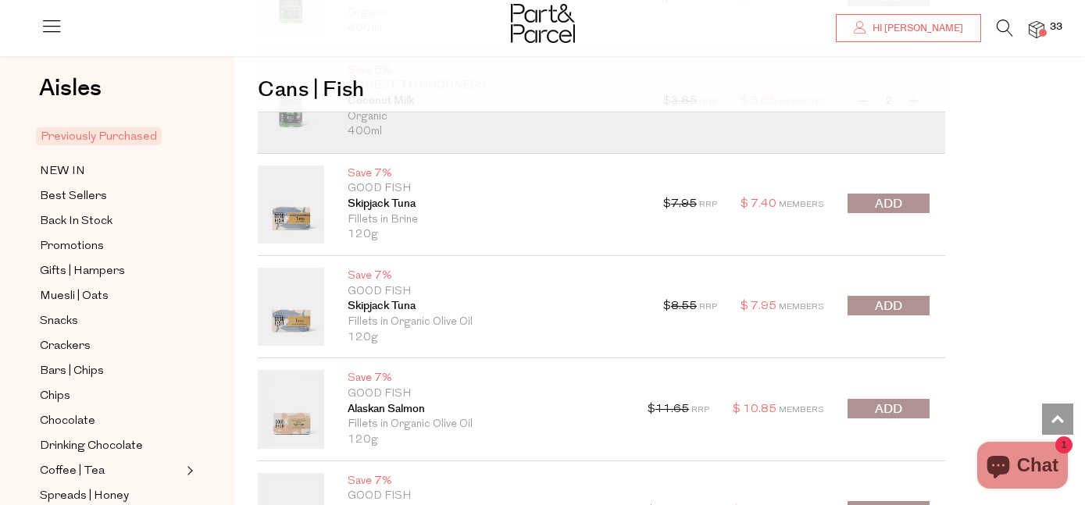
click at [920, 304] on button "submit" at bounding box center [889, 306] width 82 height 20
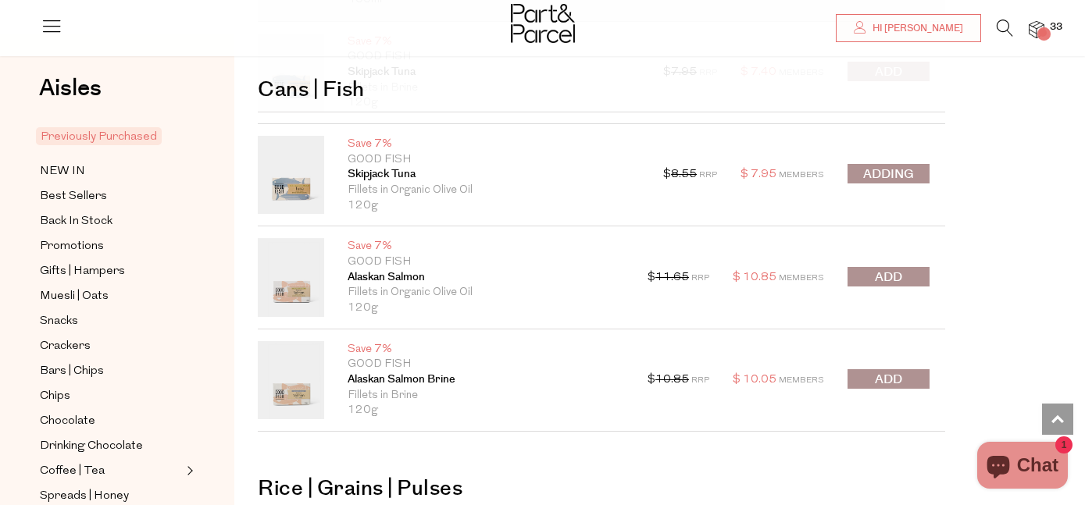
scroll to position [8130, 0]
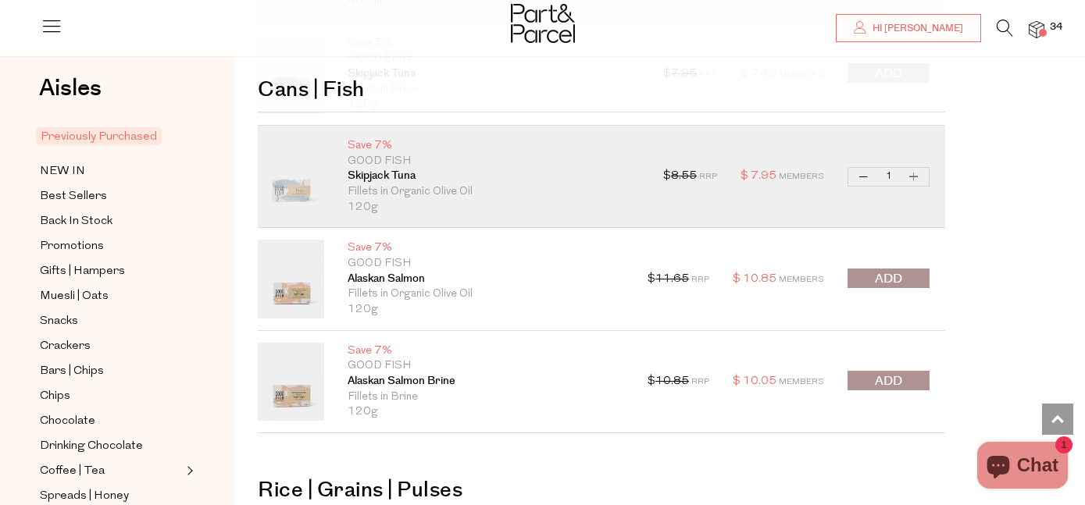
click at [913, 175] on button "Increase Skipjack Tuna" at bounding box center [914, 177] width 19 height 18
type input "2"
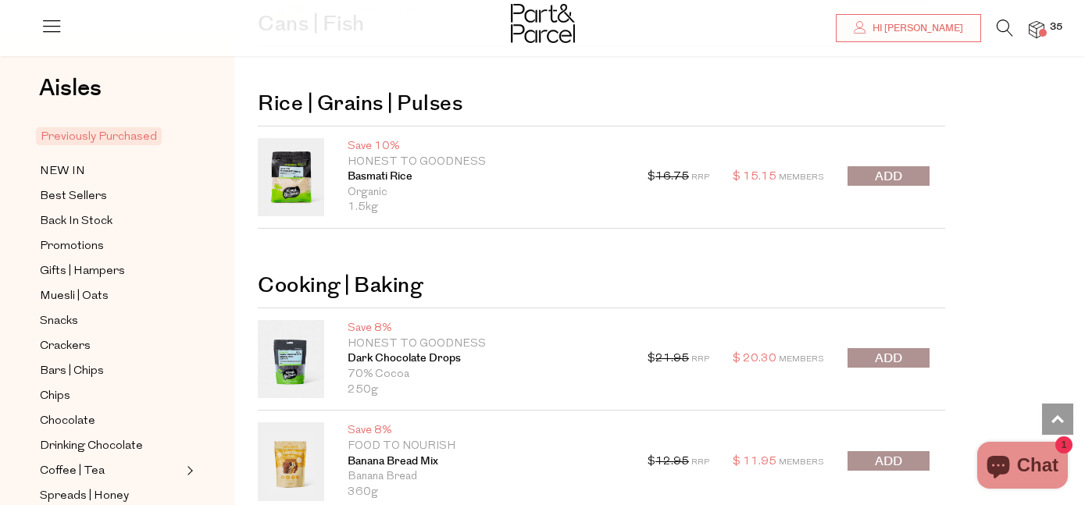
scroll to position [8513, 0]
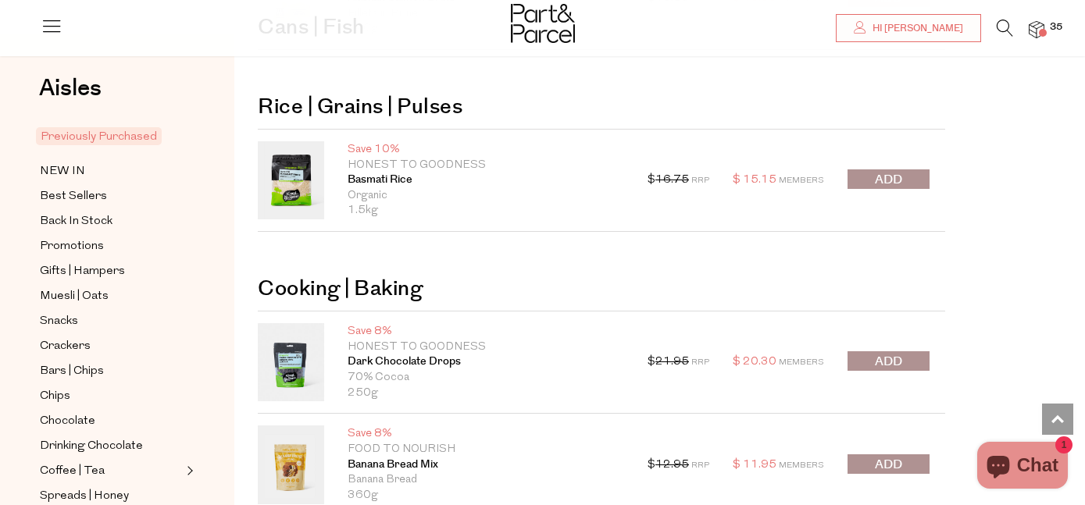
click at [910, 180] on button "submit" at bounding box center [889, 180] width 82 height 20
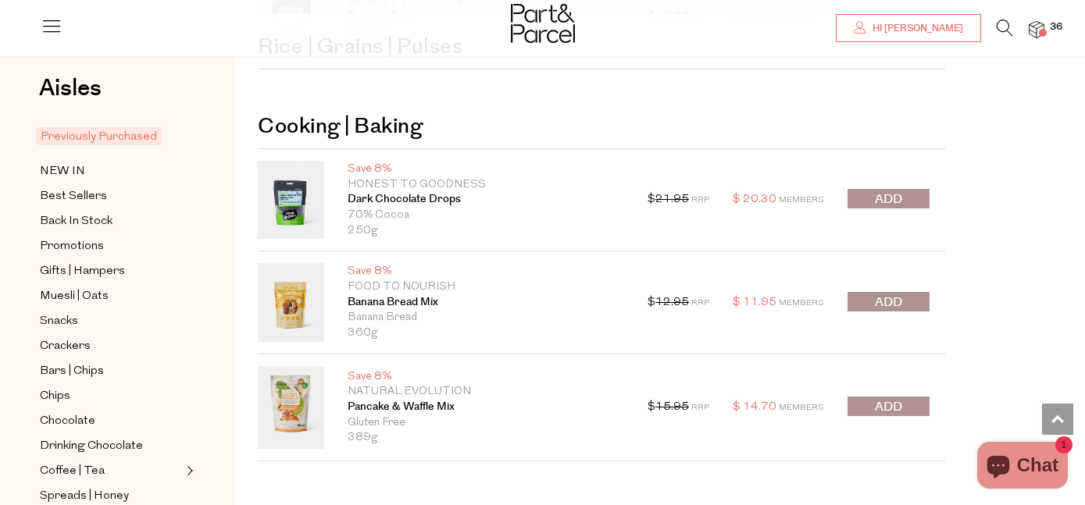
click at [920, 306] on button "submit" at bounding box center [889, 302] width 82 height 20
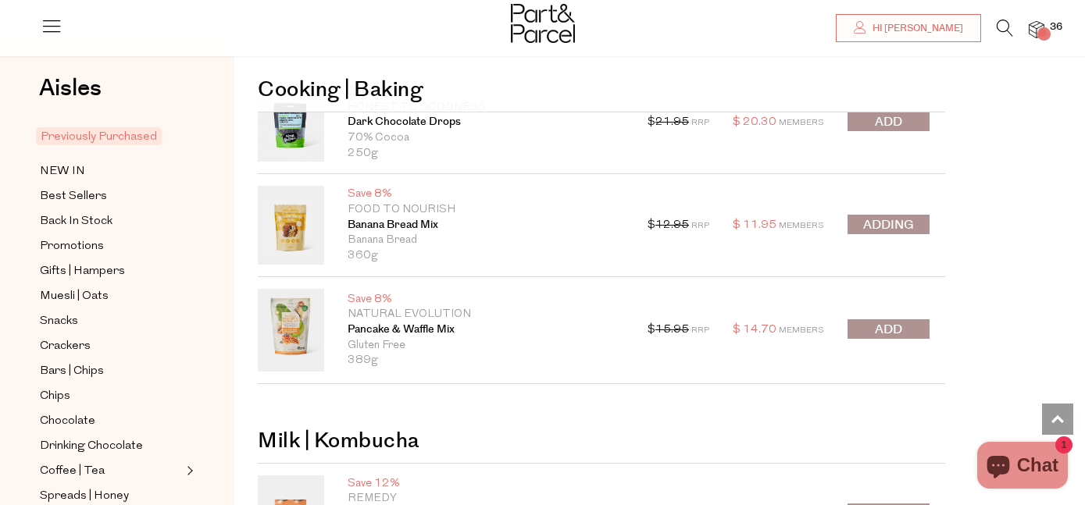
scroll to position [8699, 0]
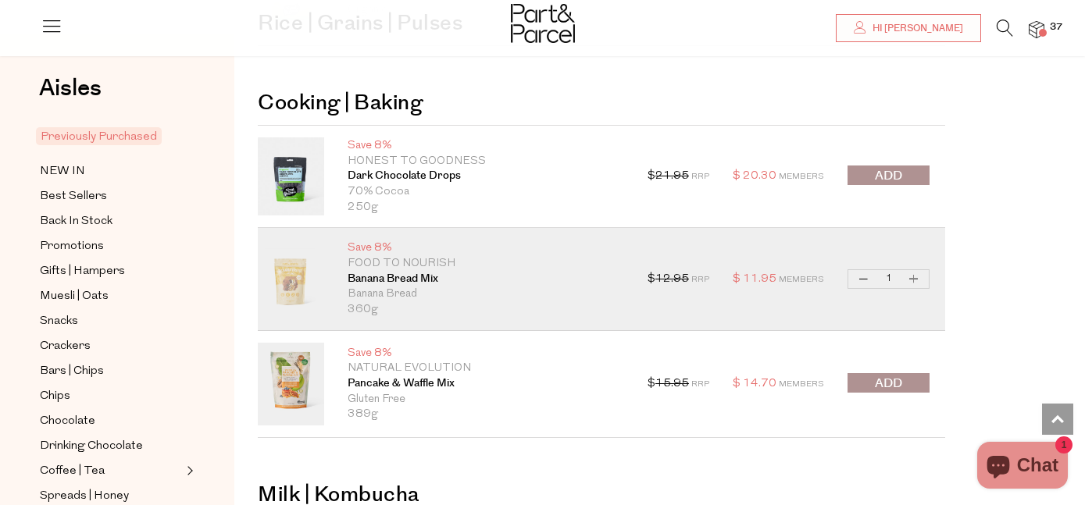
click at [911, 173] on button "submit" at bounding box center [889, 176] width 82 height 20
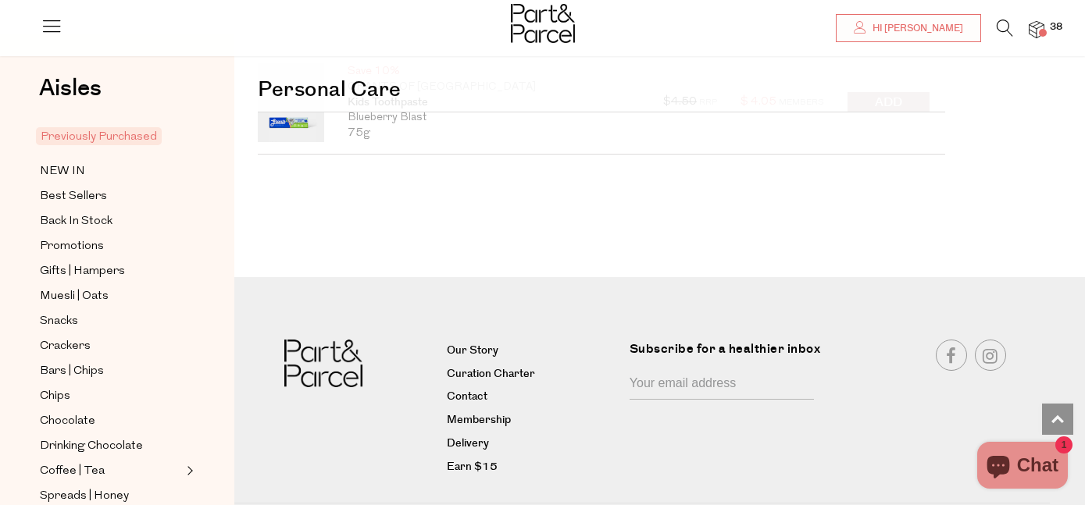
scroll to position [10679, 0]
